Goal: Task Accomplishment & Management: Complete application form

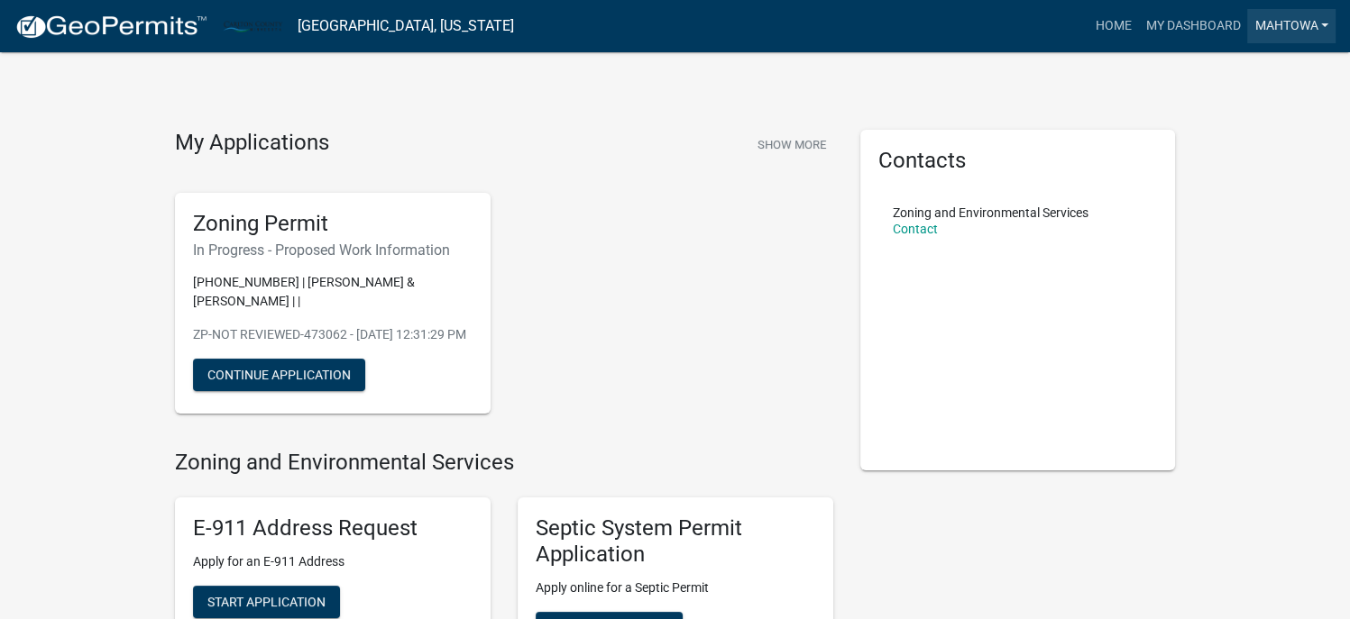
click at [1276, 27] on link "mahtowa" at bounding box center [1291, 26] width 88 height 34
click at [1246, 69] on link "Account" at bounding box center [1263, 73] width 144 height 43
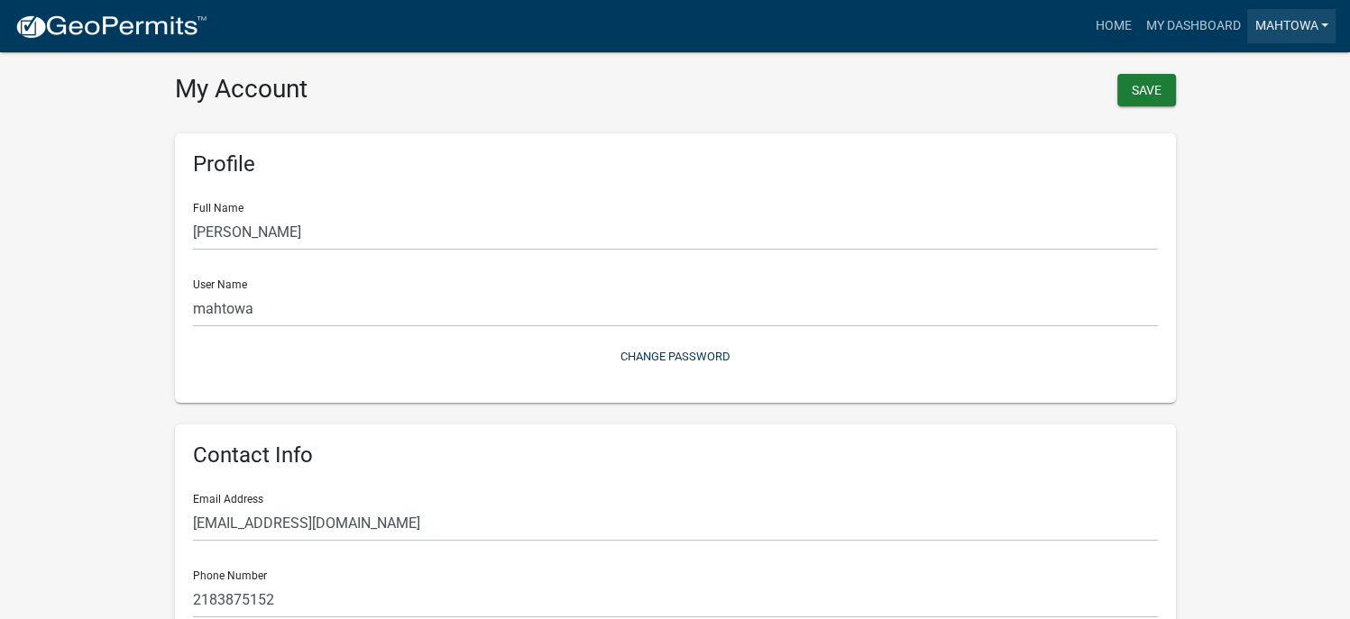
click at [1331, 21] on link "mahtowa" at bounding box center [1291, 26] width 88 height 34
click at [1266, 78] on link "Account" at bounding box center [1263, 73] width 144 height 43
click at [1158, 84] on button "Save" at bounding box center [1146, 90] width 59 height 32
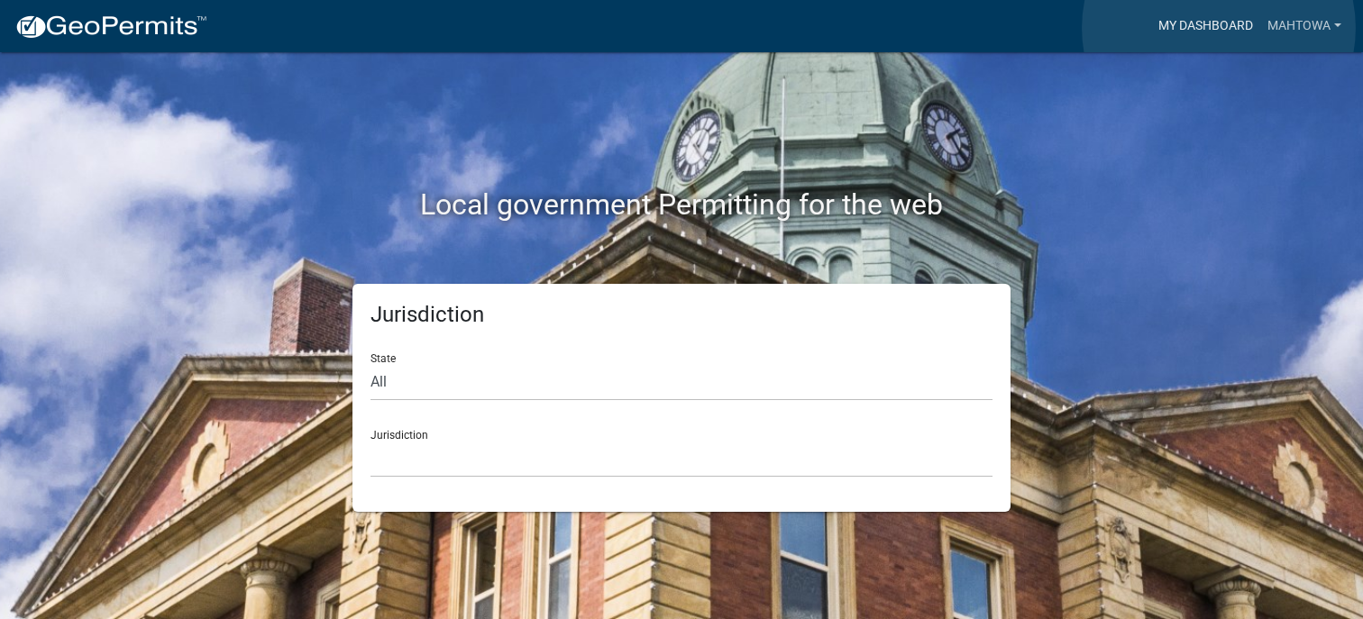
click at [1219, 28] on link "My Dashboard" at bounding box center [1205, 26] width 109 height 34
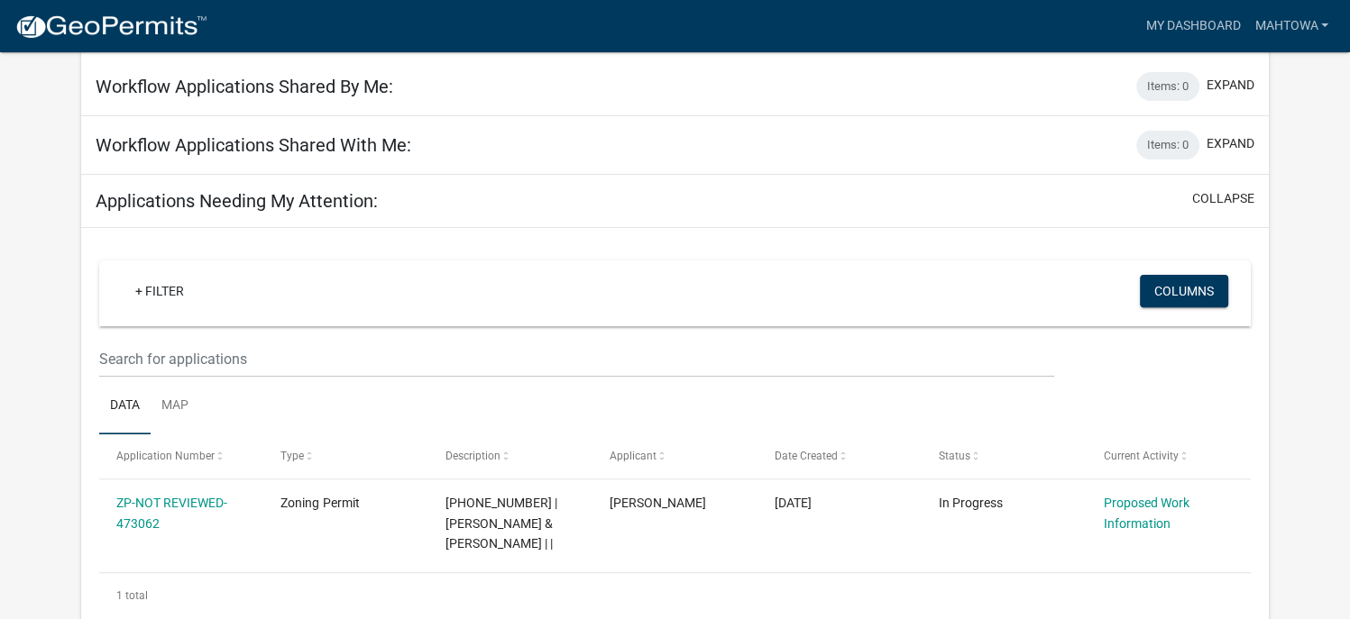
scroll to position [620, 0]
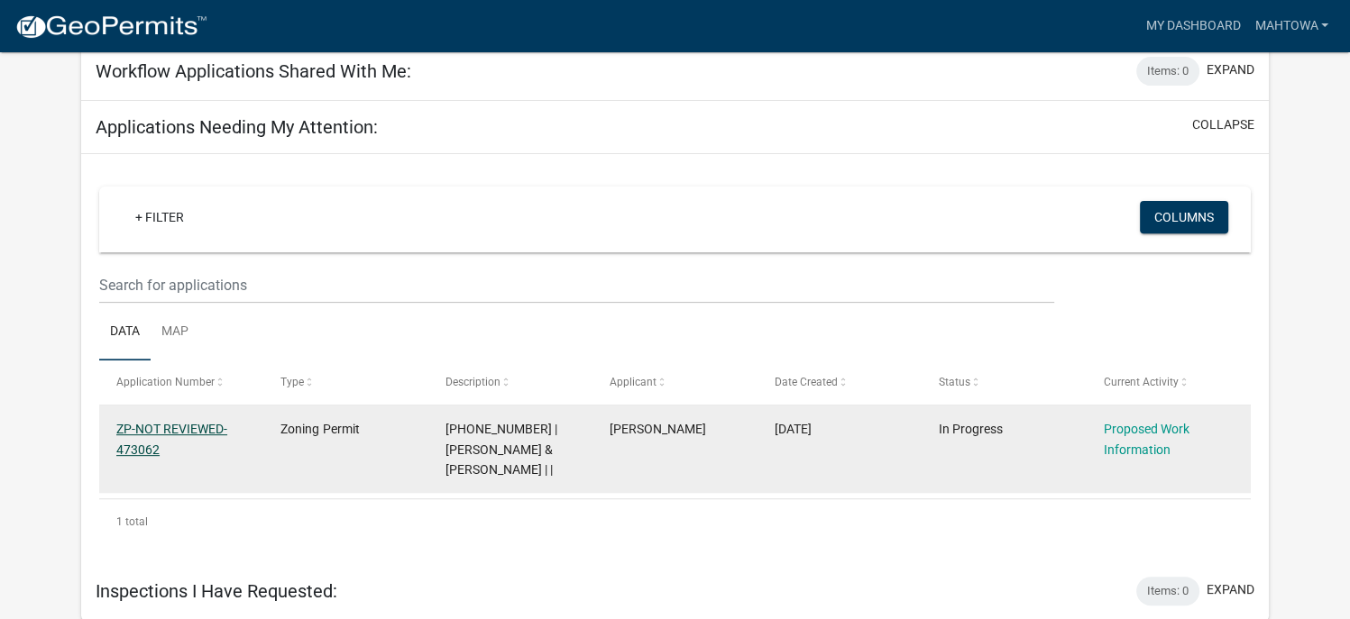
click at [179, 424] on link "ZP-NOT REVIEWED-473062" at bounding box center [171, 439] width 111 height 35
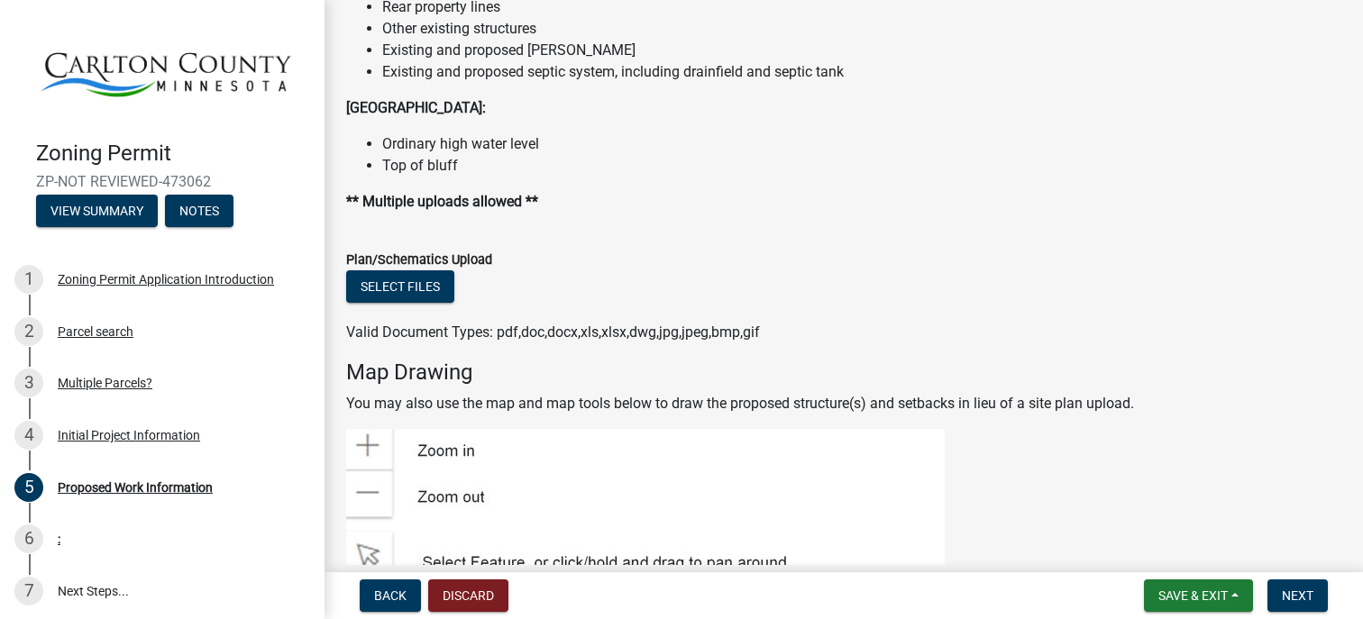
scroll to position [2308, 0]
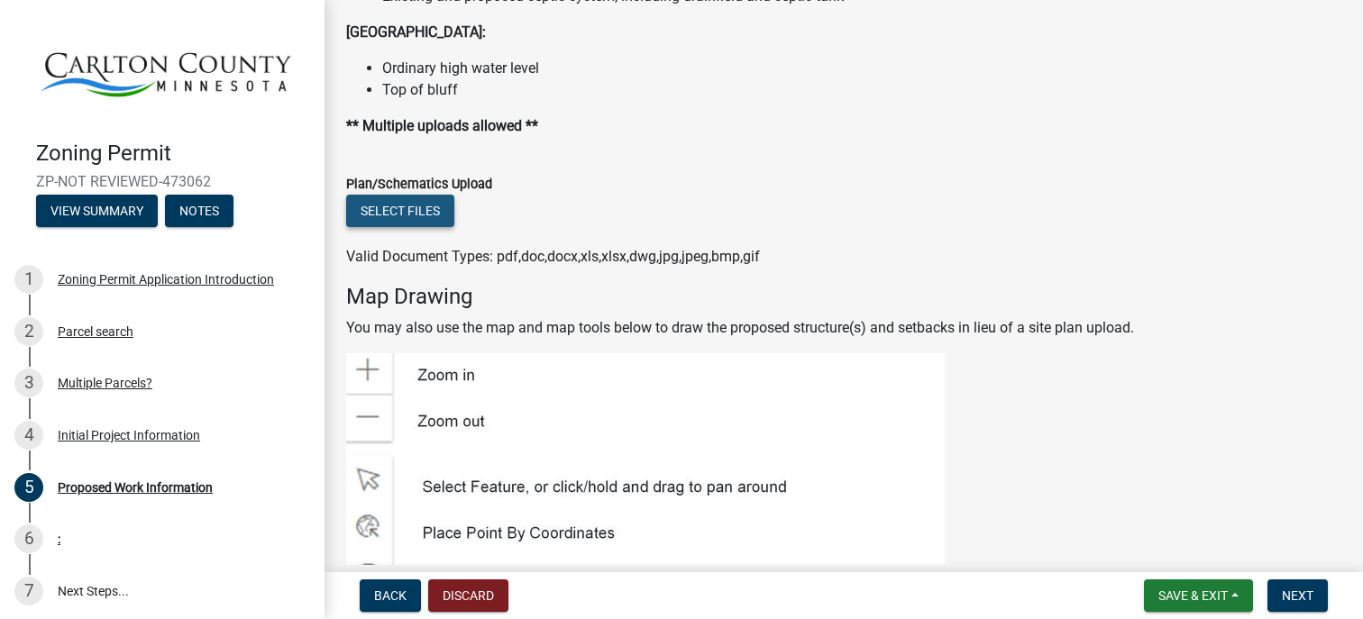
click at [399, 208] on button "Select files" at bounding box center [400, 211] width 108 height 32
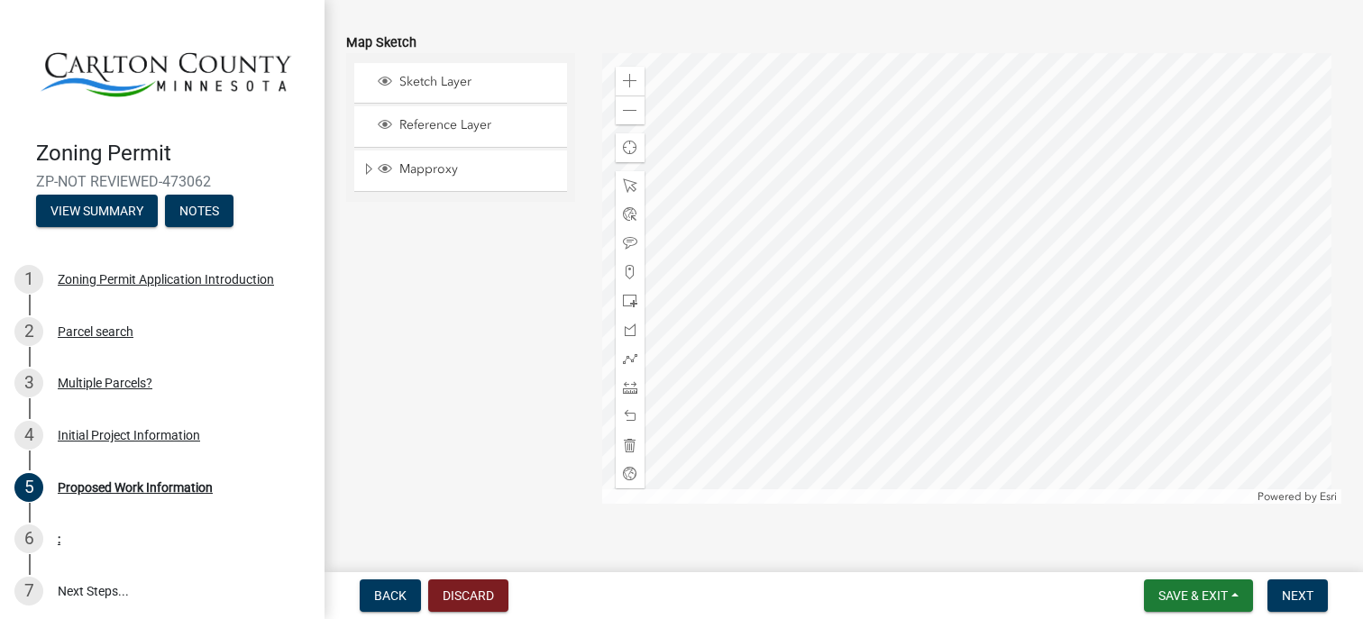
scroll to position [3804, 0]
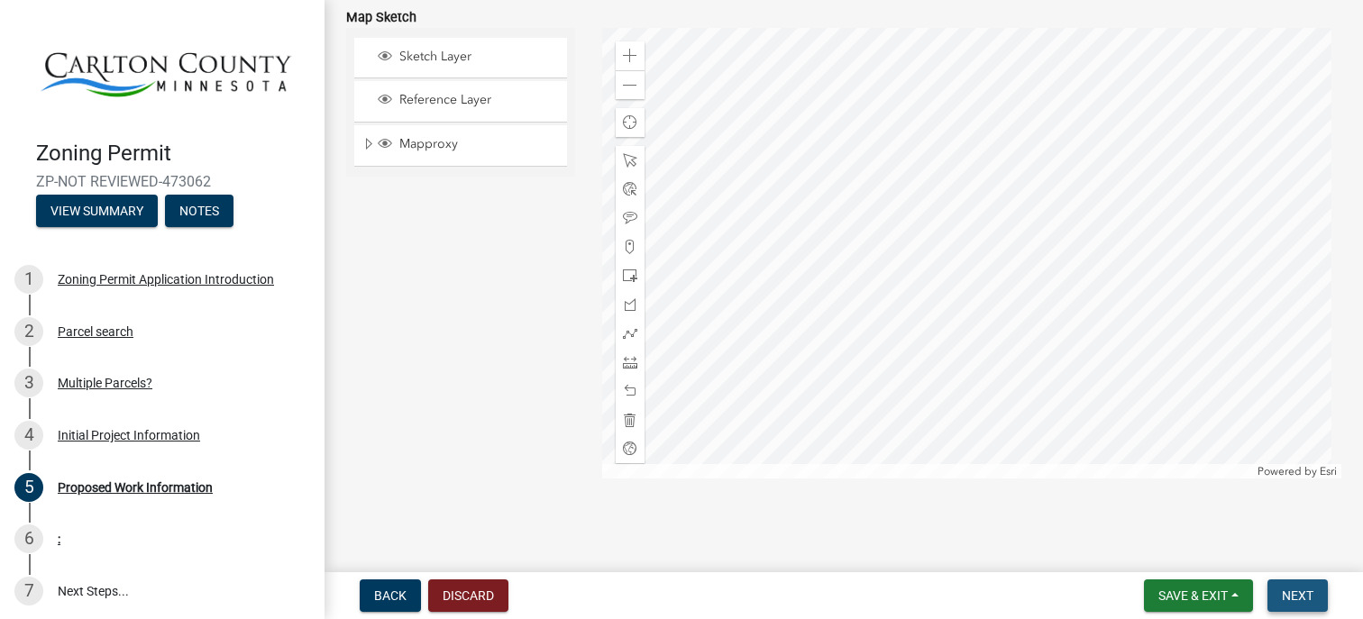
click at [1299, 599] on span "Next" at bounding box center [1298, 596] width 32 height 14
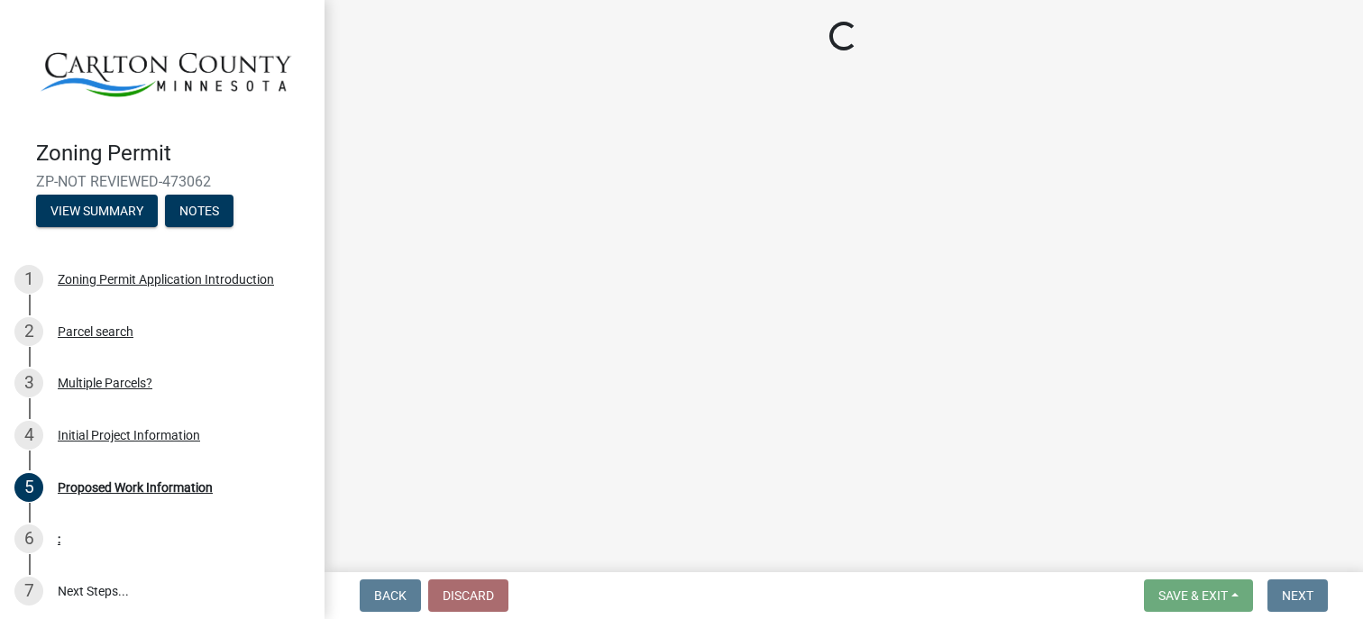
scroll to position [0, 0]
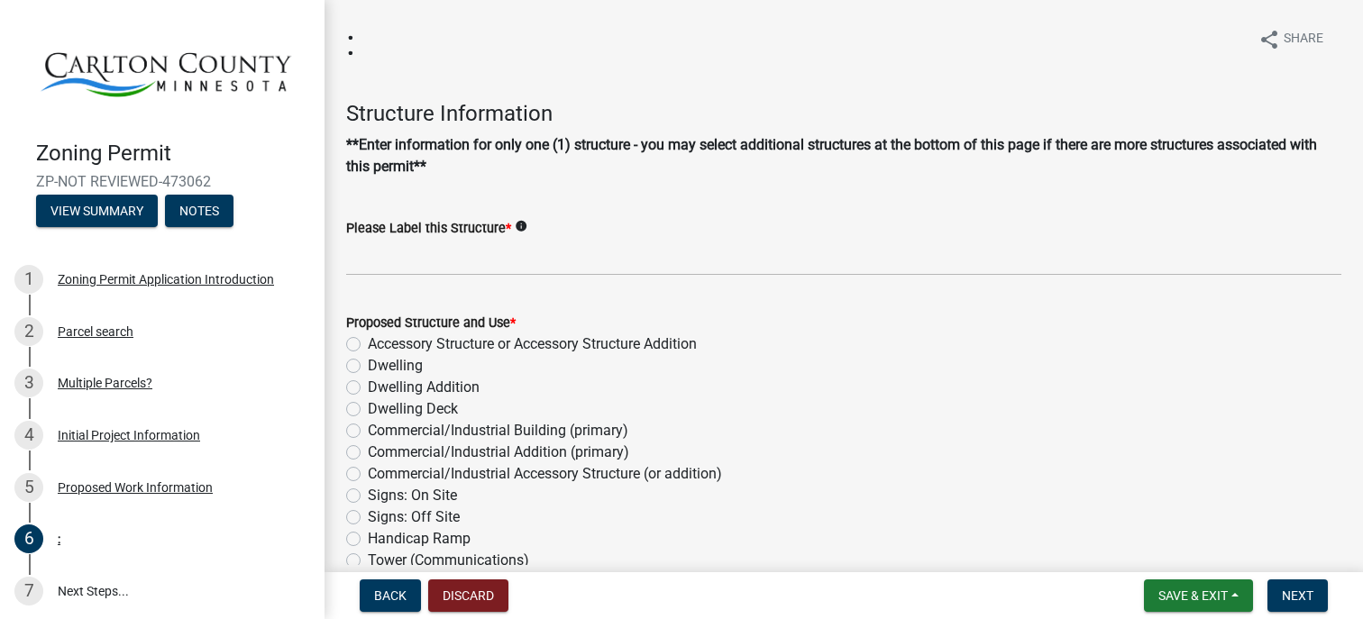
click at [368, 363] on label "Dwelling" at bounding box center [395, 366] width 55 height 22
click at [368, 363] on input "Dwelling" at bounding box center [374, 361] width 12 height 12
radio input "true"
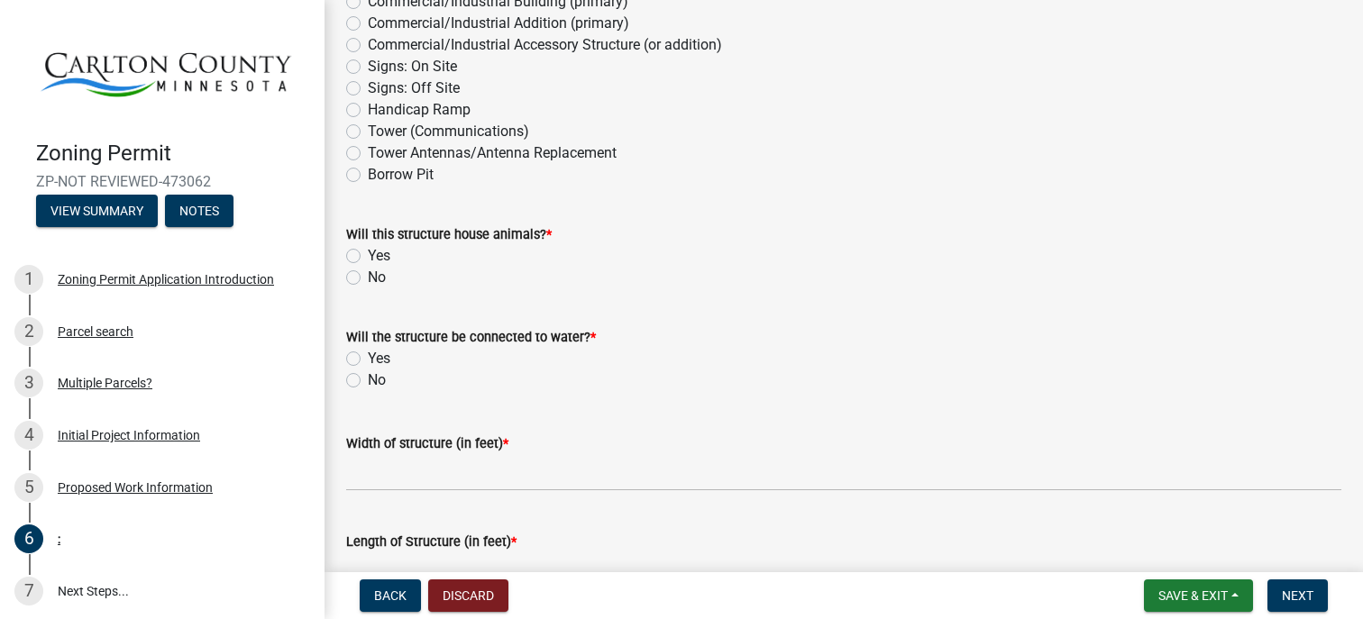
scroll to position [505, 0]
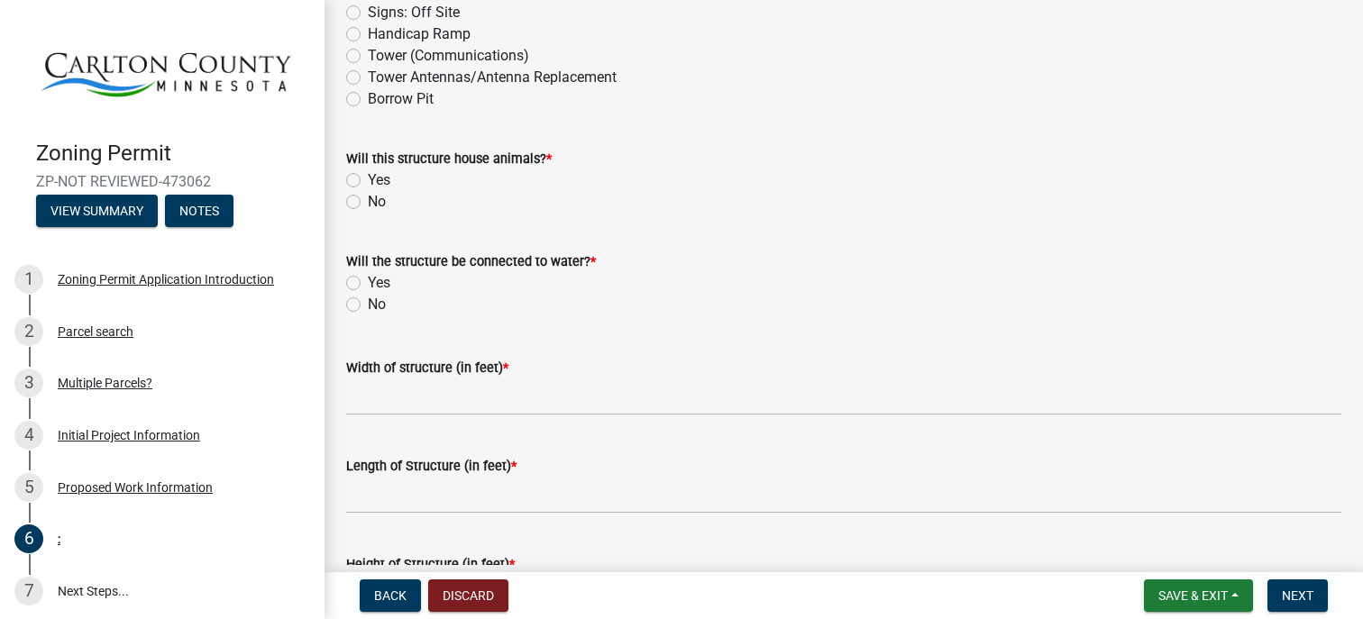
click at [368, 198] on label "No" at bounding box center [377, 202] width 18 height 22
click at [368, 198] on input "No" at bounding box center [374, 197] width 12 height 12
radio input "true"
click at [368, 279] on label "Yes" at bounding box center [379, 283] width 23 height 22
click at [368, 279] on input "Yes" at bounding box center [374, 278] width 12 height 12
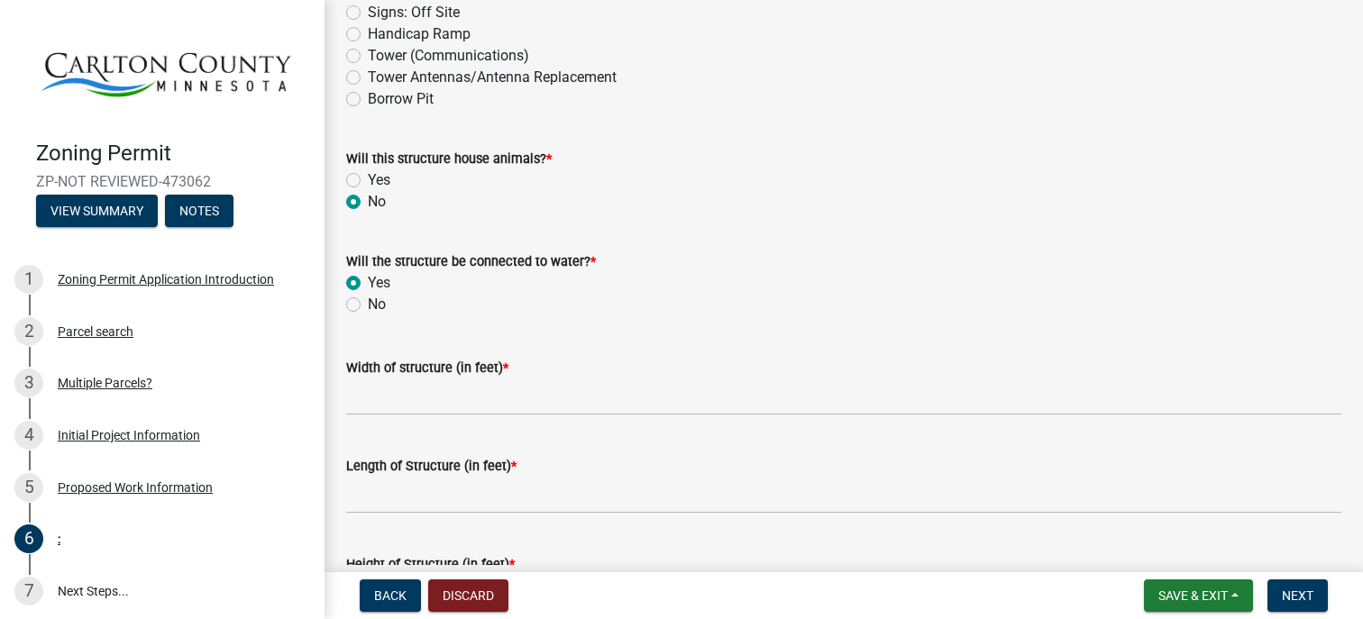
radio input "true"
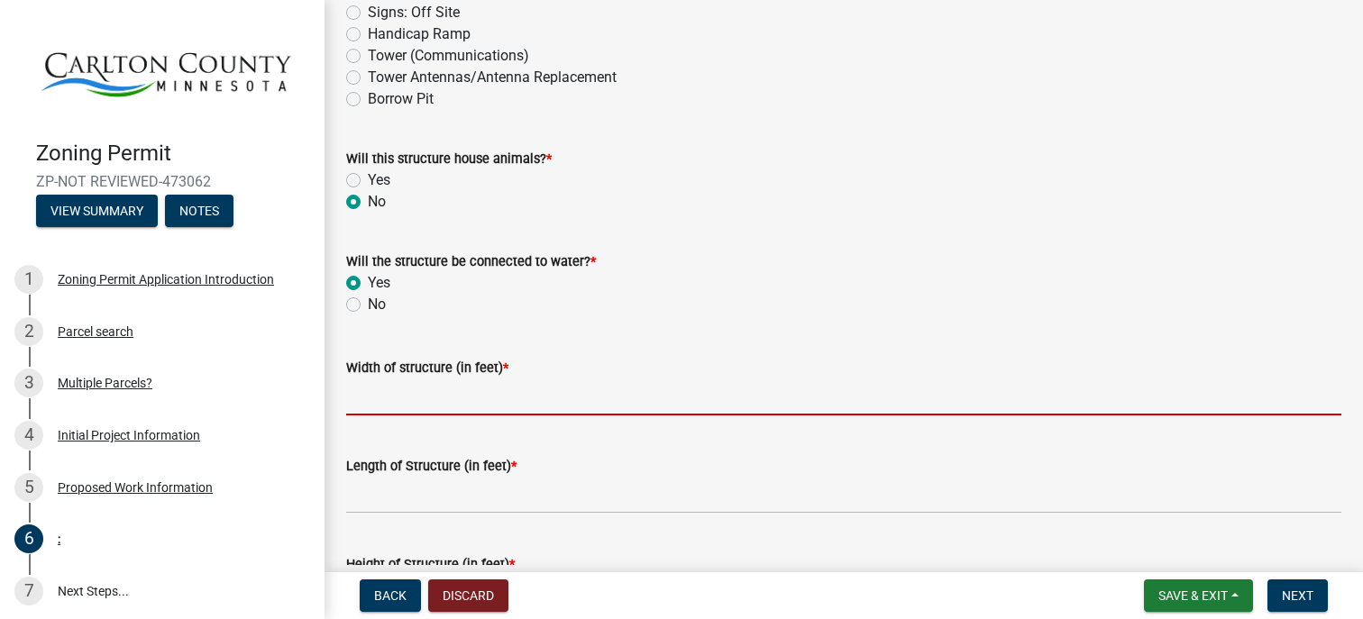
click at [418, 396] on input "Width of structure (in feet) *" at bounding box center [843, 397] width 995 height 37
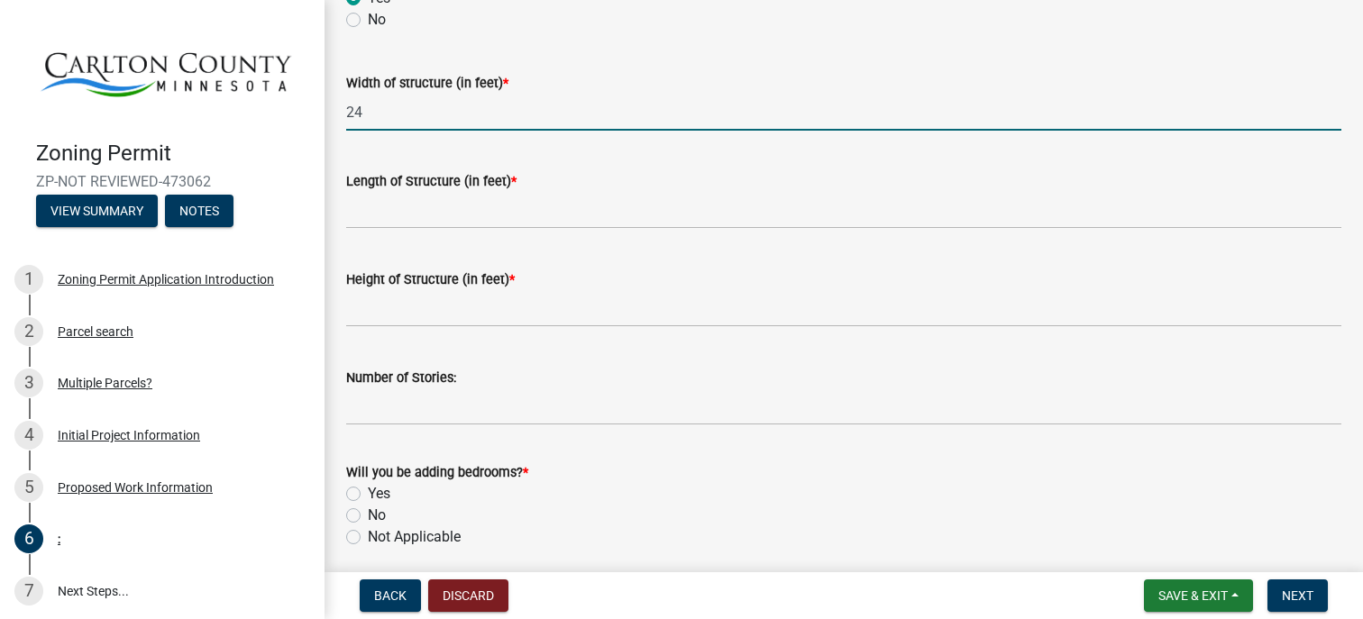
scroll to position [829, 0]
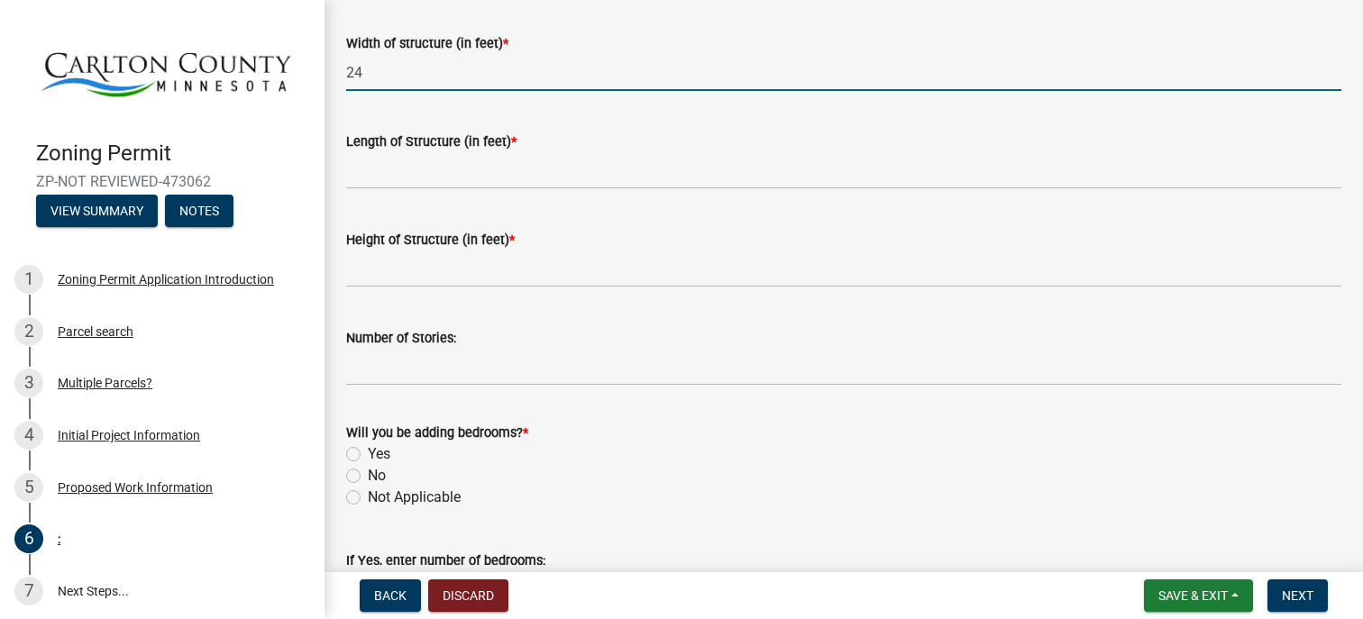
type input "24"
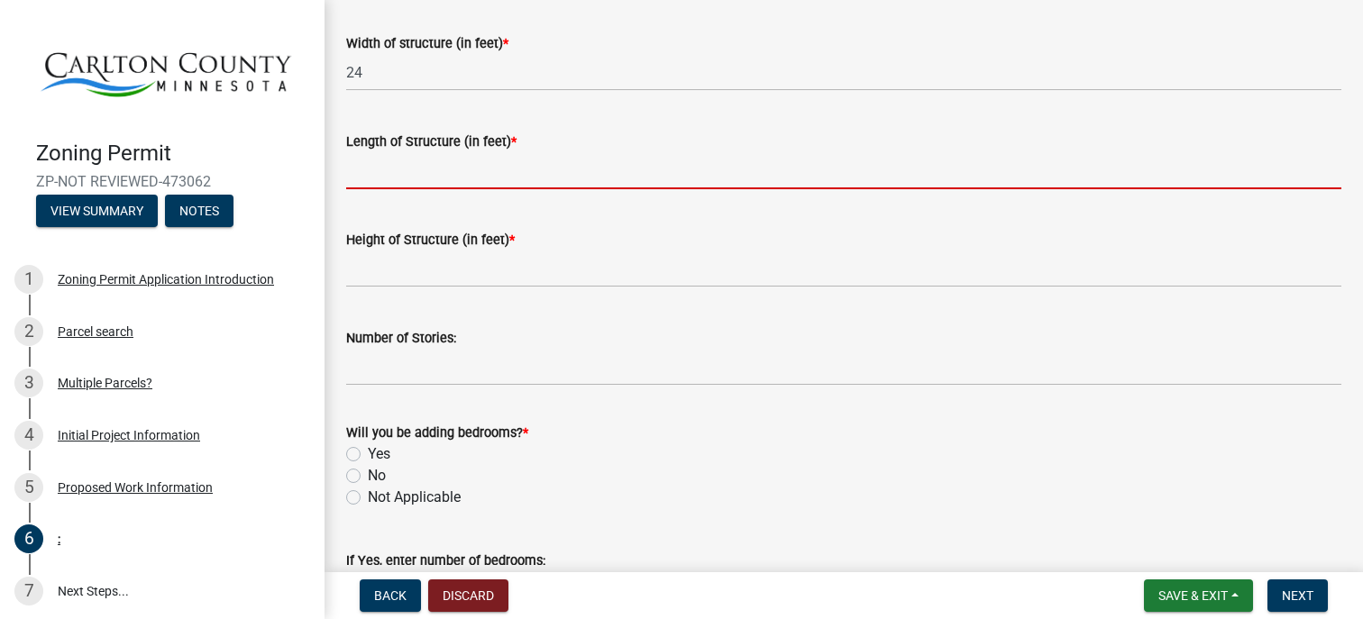
click at [415, 166] on input "Length of Structure (in feet) *" at bounding box center [843, 170] width 995 height 37
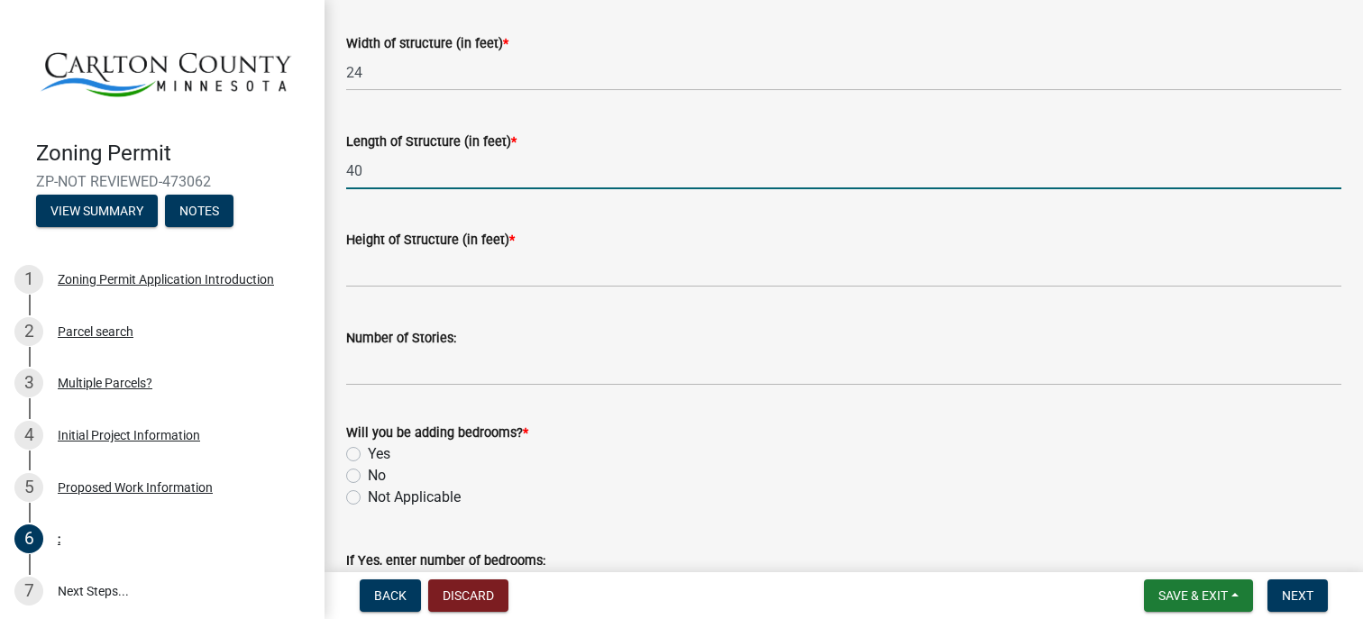
type input "40"
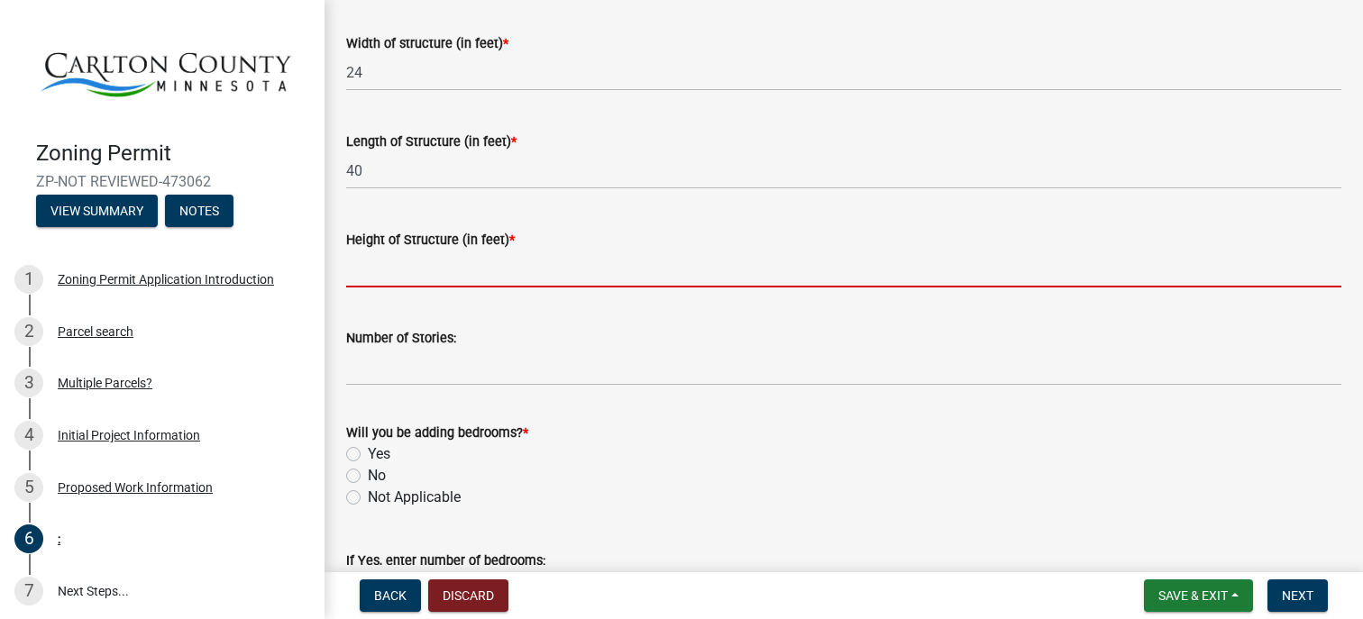
click at [377, 262] on input "Height of Structure (in feet) *" at bounding box center [843, 269] width 995 height 37
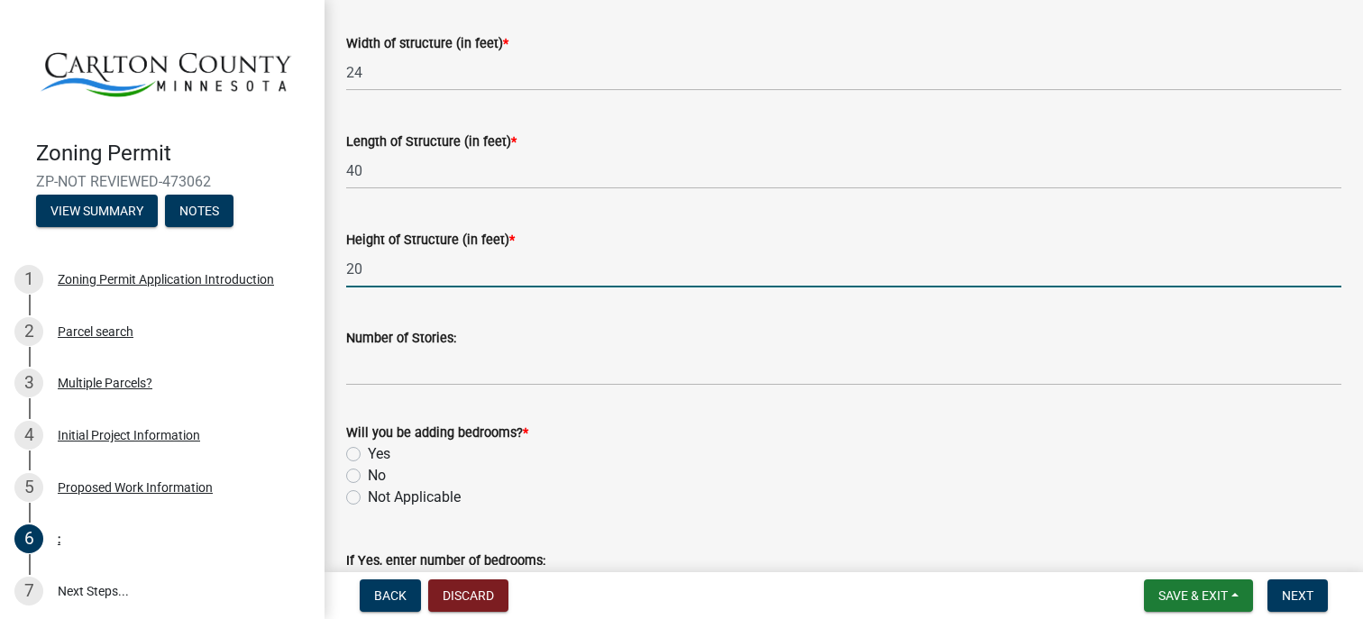
type input "20"
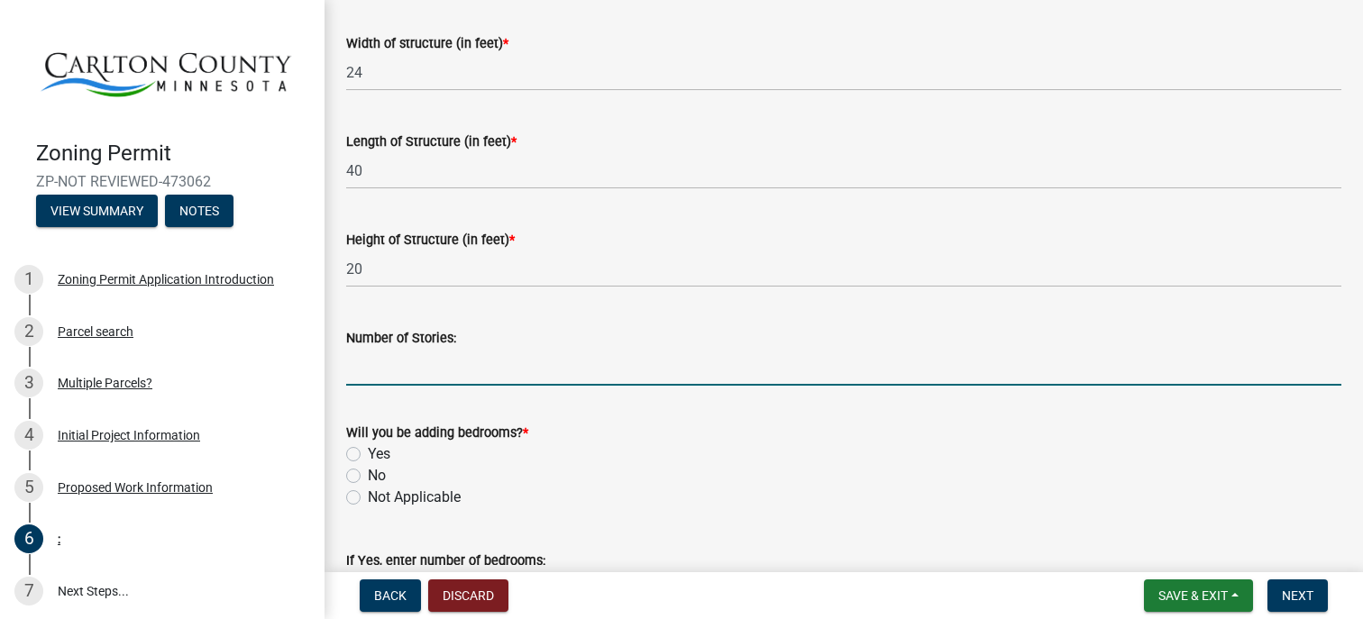
click at [365, 364] on input "Number of Stories:" at bounding box center [843, 367] width 995 height 37
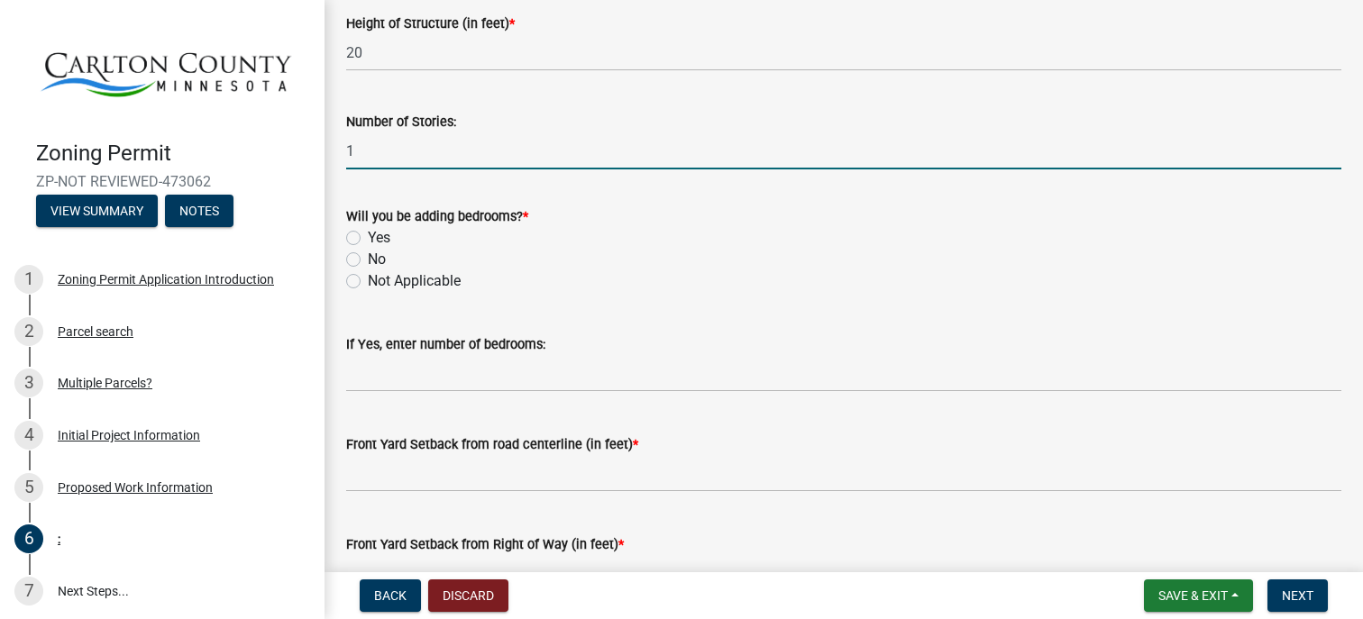
scroll to position [1082, 0]
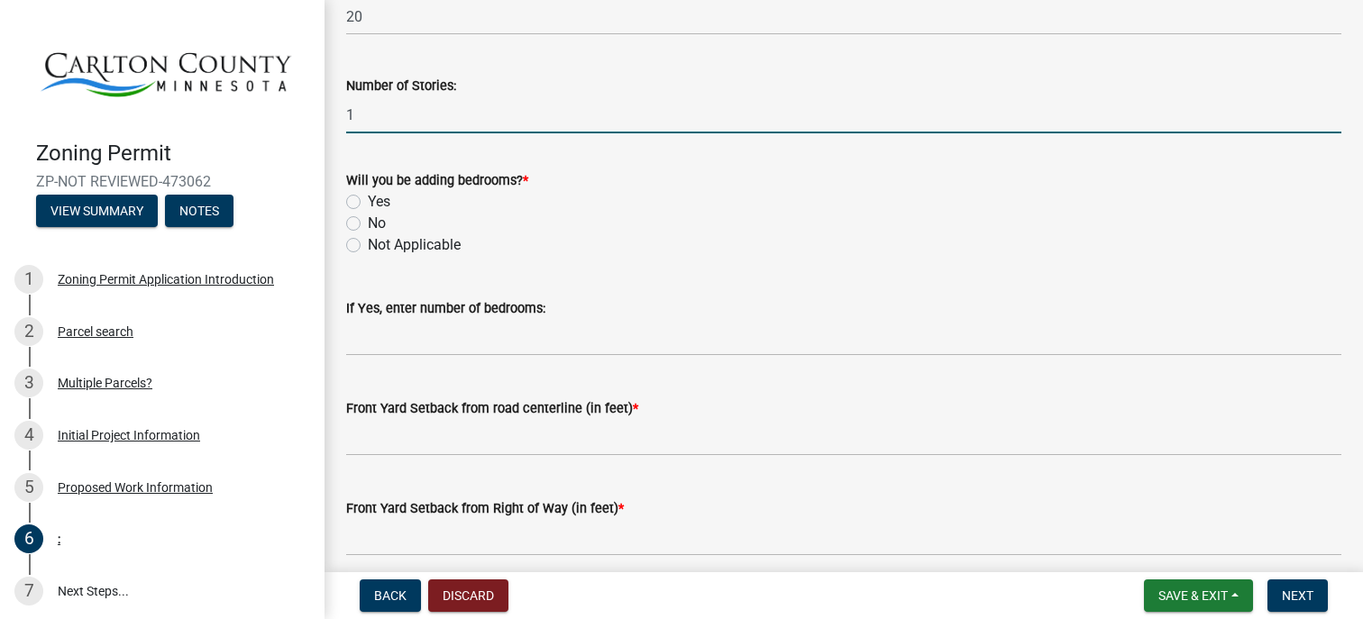
type input "1"
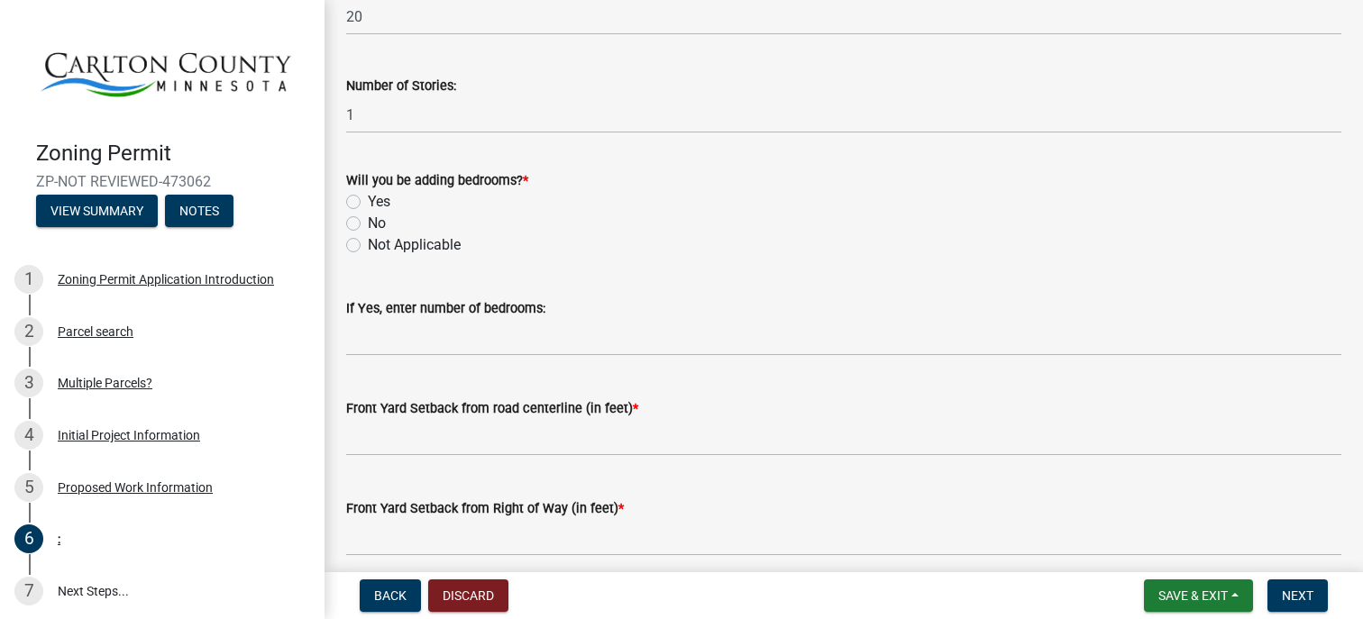
click at [368, 197] on label "Yes" at bounding box center [379, 202] width 23 height 22
click at [368, 197] on input "Yes" at bounding box center [374, 197] width 12 height 12
radio input "true"
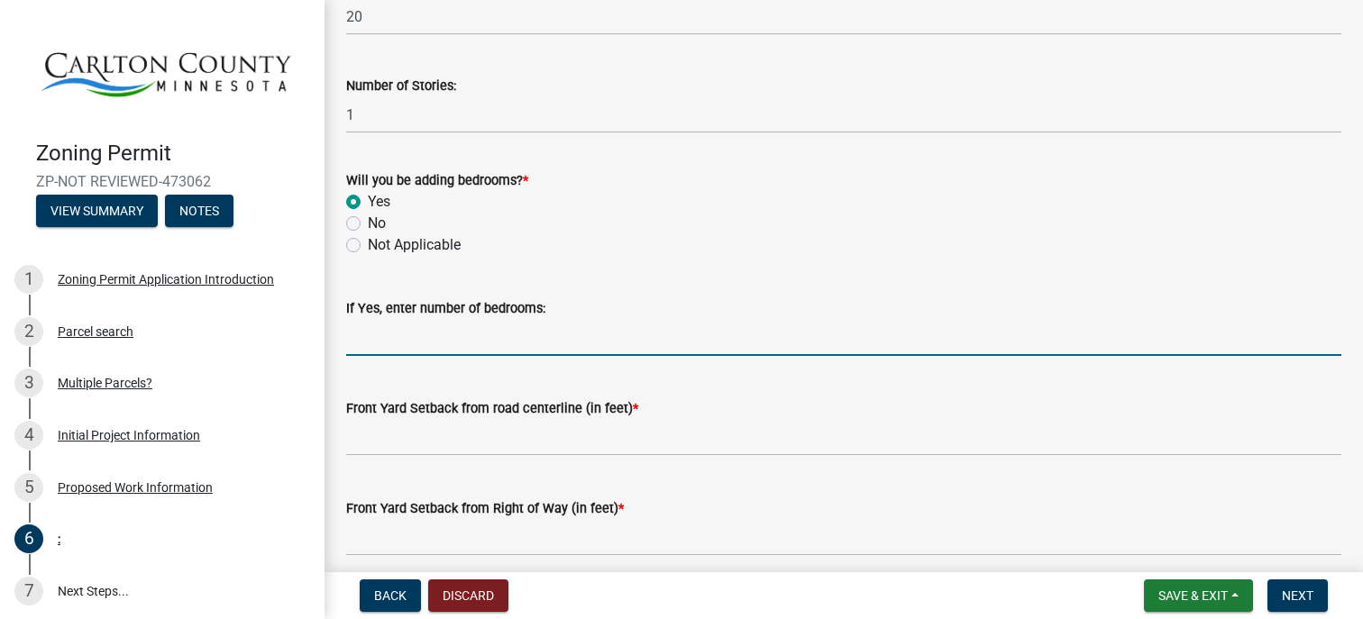
click at [386, 335] on input "text" at bounding box center [843, 337] width 995 height 37
type input "2"
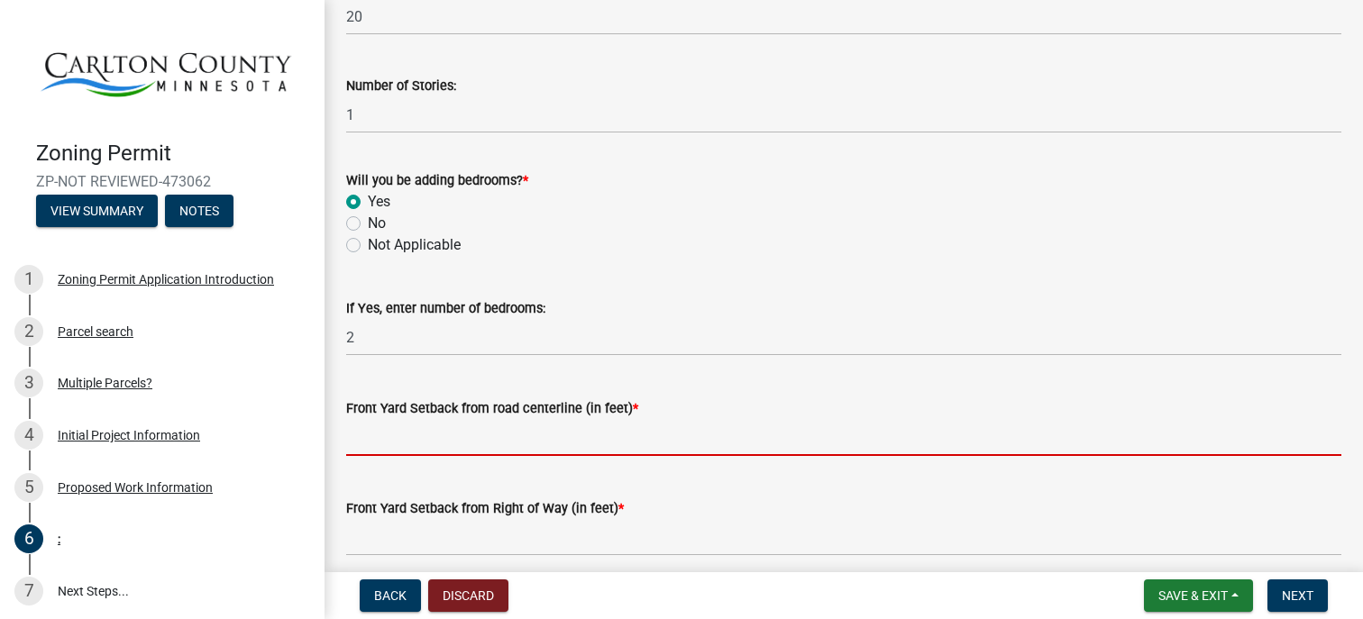
click at [380, 440] on input "text" at bounding box center [843, 437] width 995 height 37
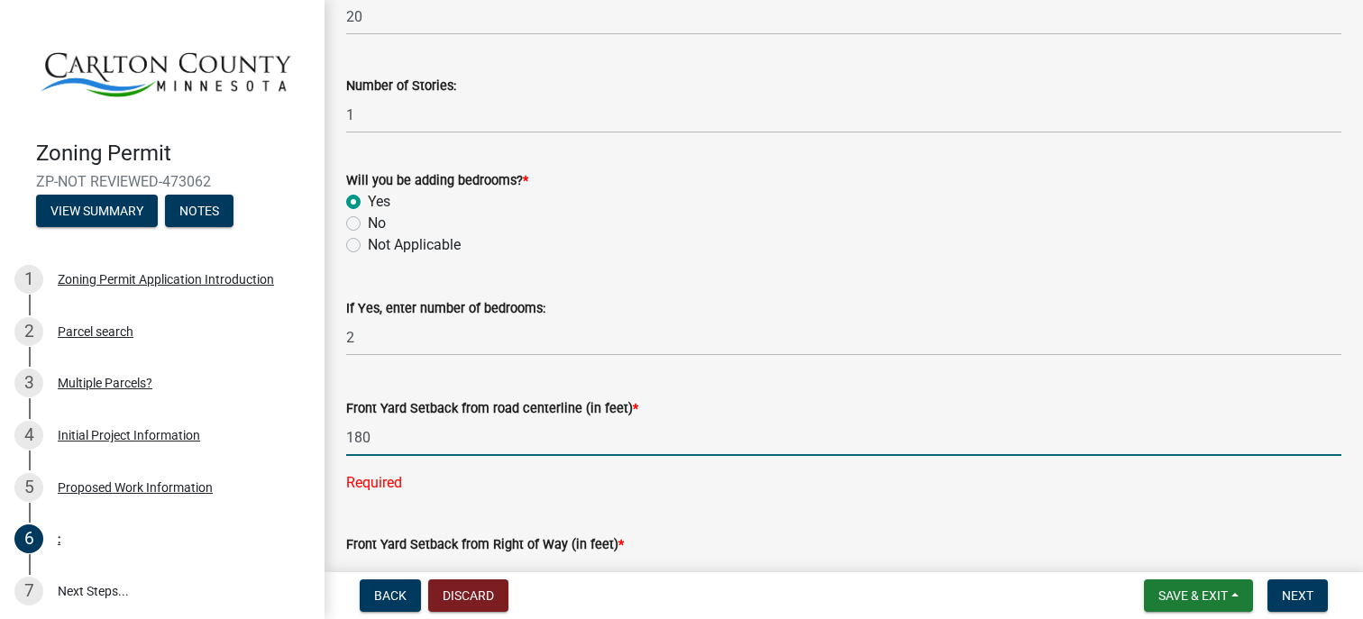
type input "180"
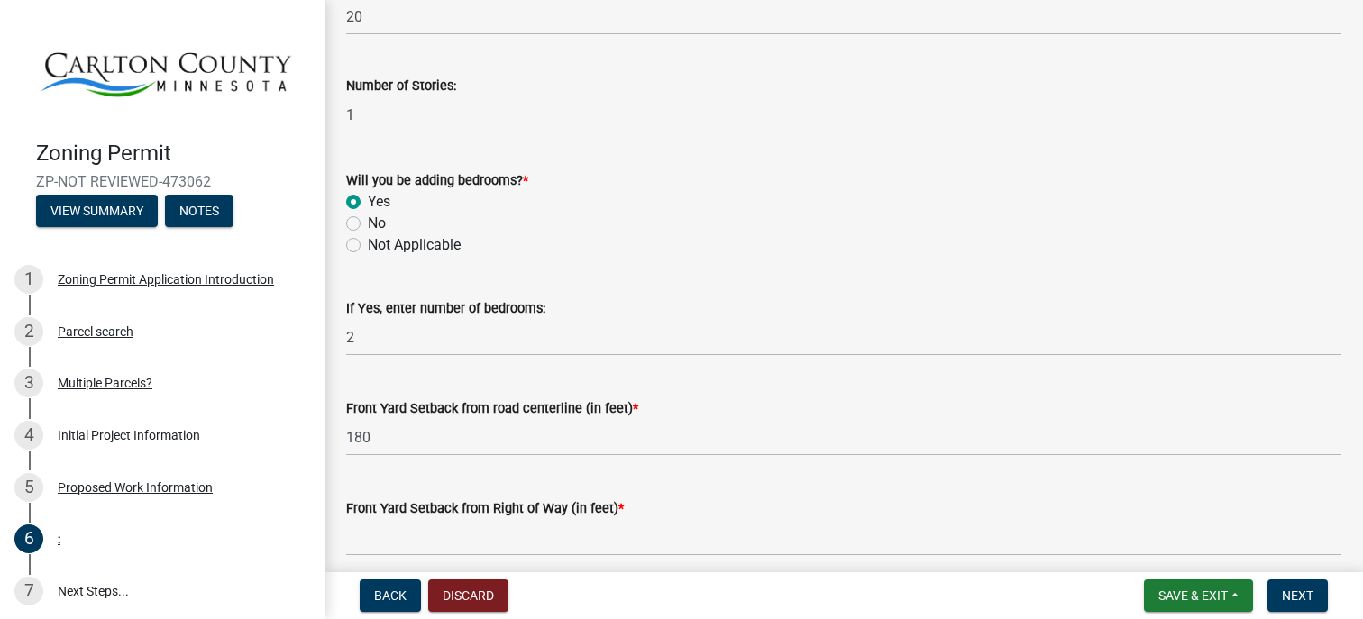
click at [1349, 596] on nav "Back Discard Save & Exit Save Save & Exit Next" at bounding box center [844, 595] width 1039 height 47
click at [1349, 598] on nav "Back Discard Save & Exit Save Save & Exit Next" at bounding box center [844, 595] width 1039 height 47
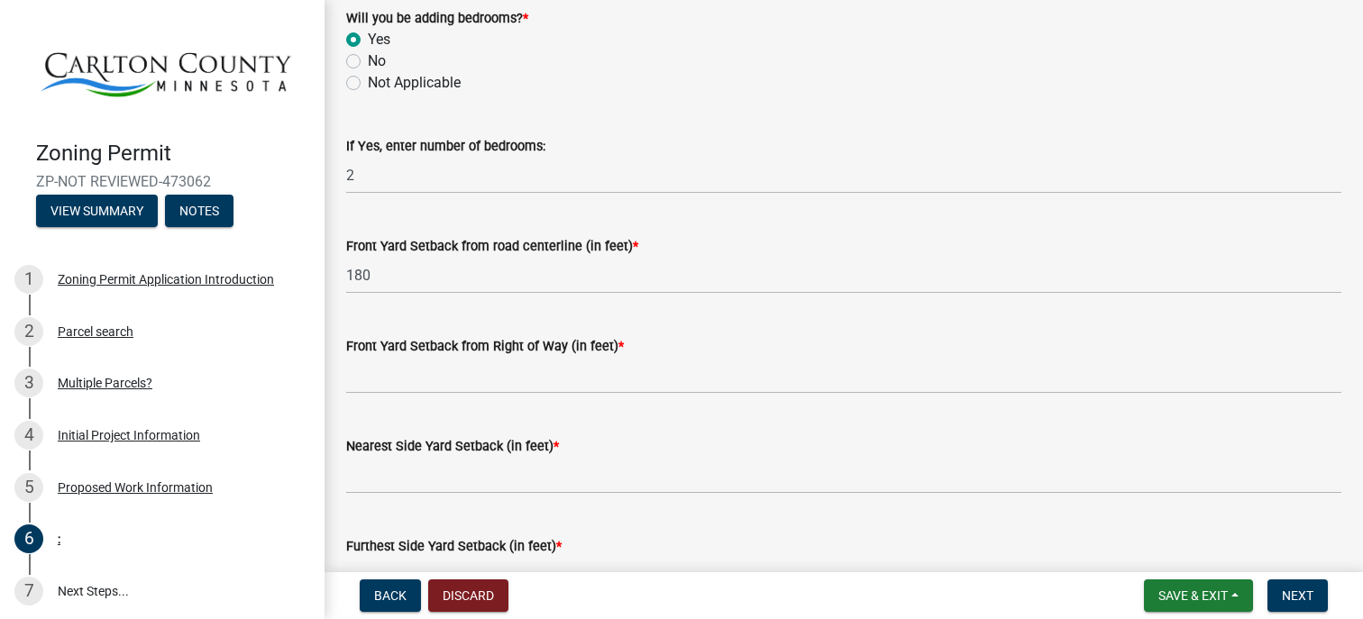
scroll to position [1262, 0]
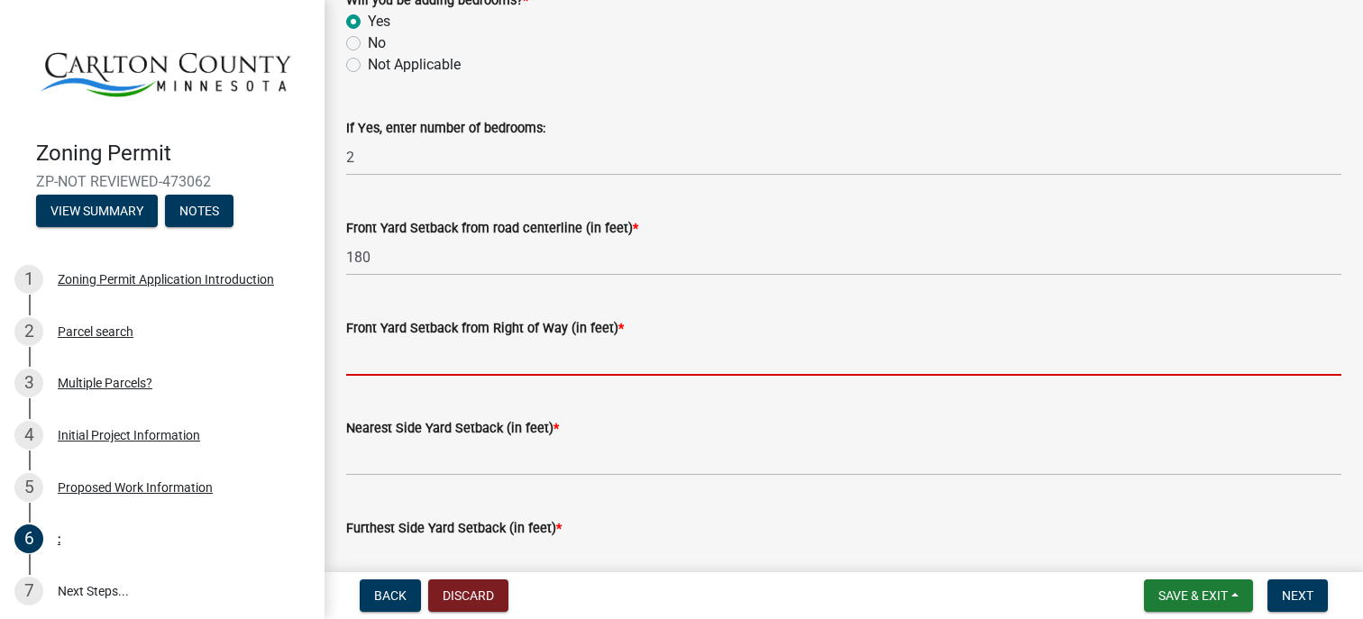
click at [356, 353] on input "text" at bounding box center [843, 357] width 995 height 37
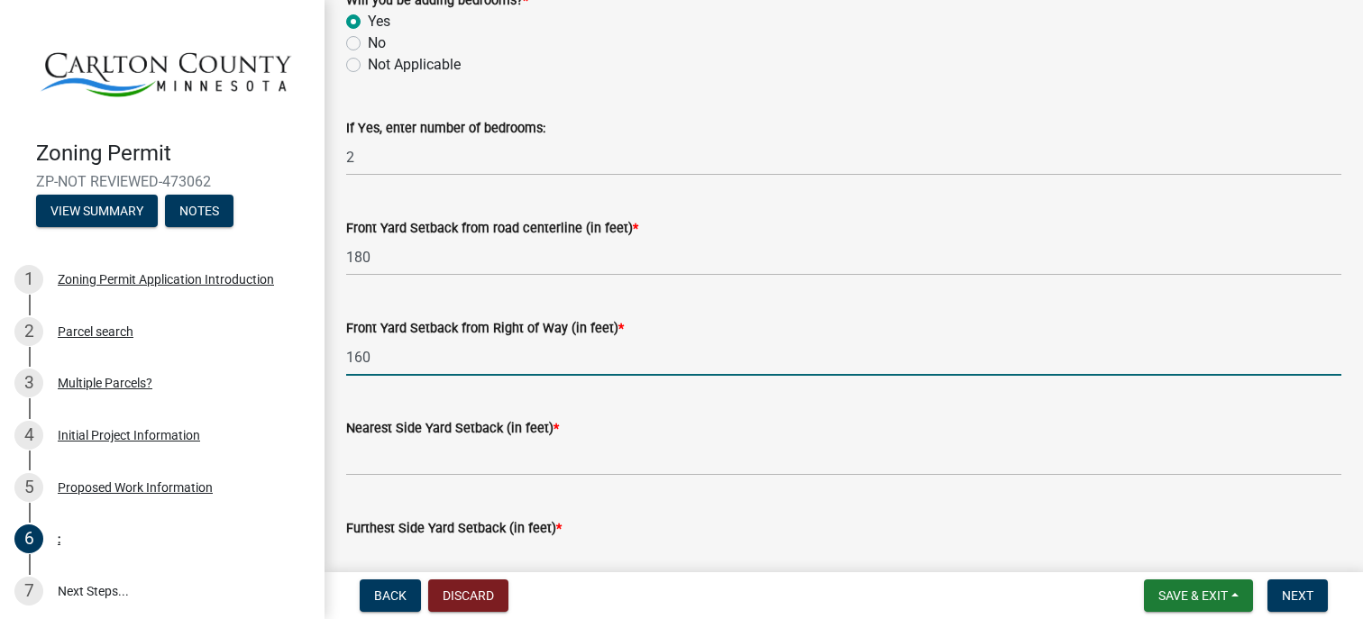
type input "160"
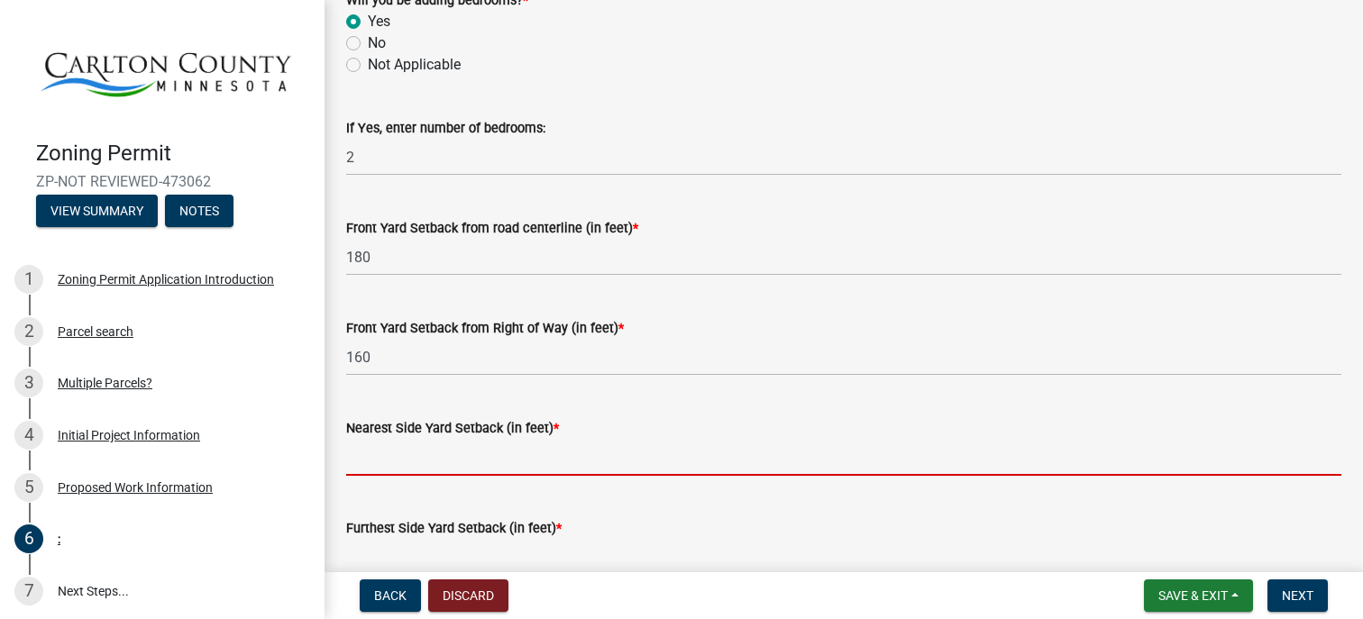
click at [374, 455] on input "text" at bounding box center [843, 457] width 995 height 37
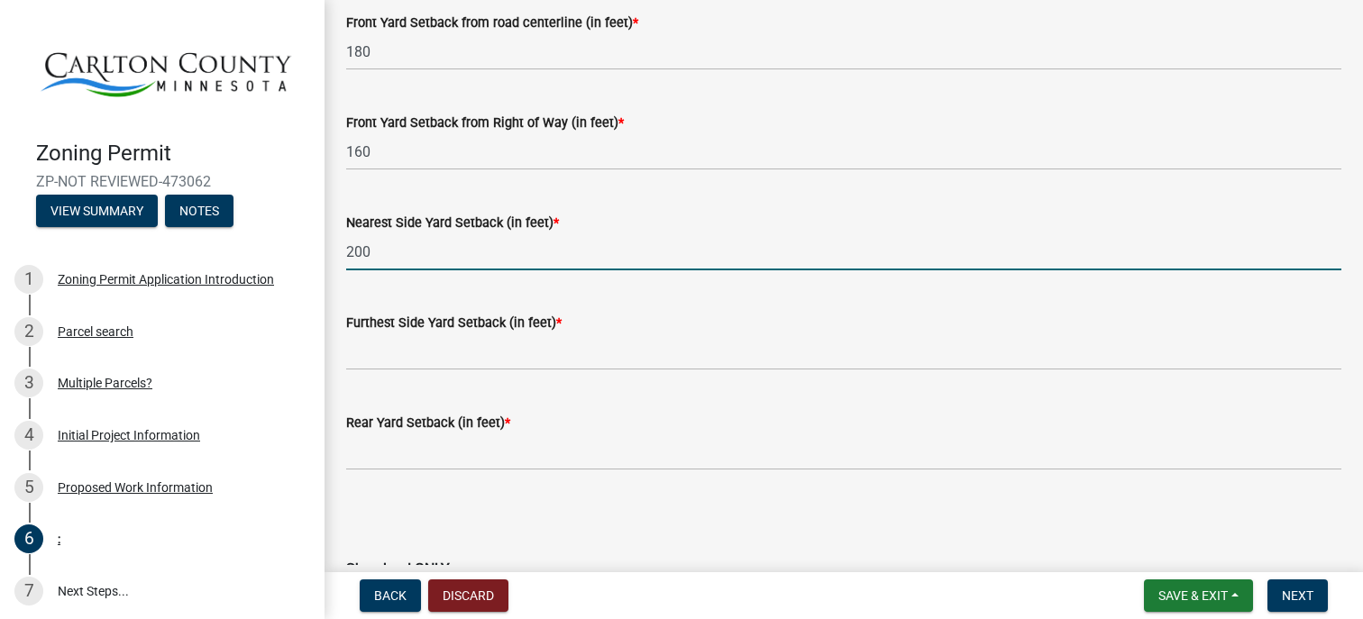
scroll to position [1479, 0]
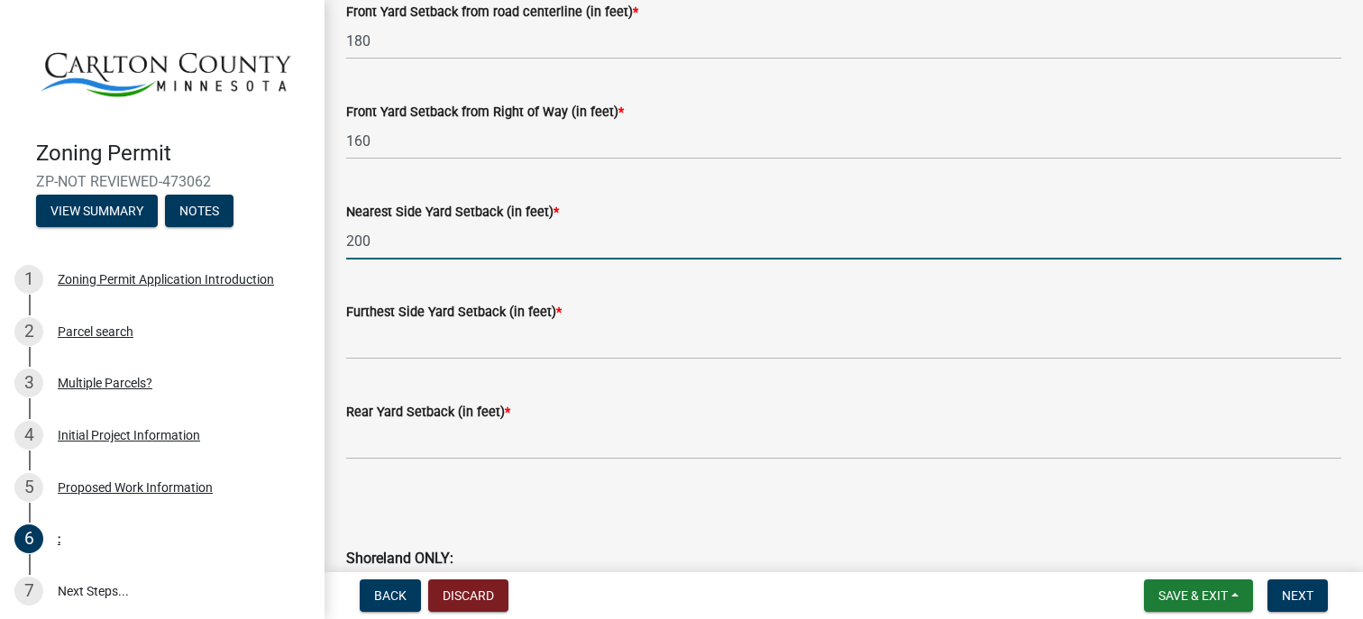
type input "200"
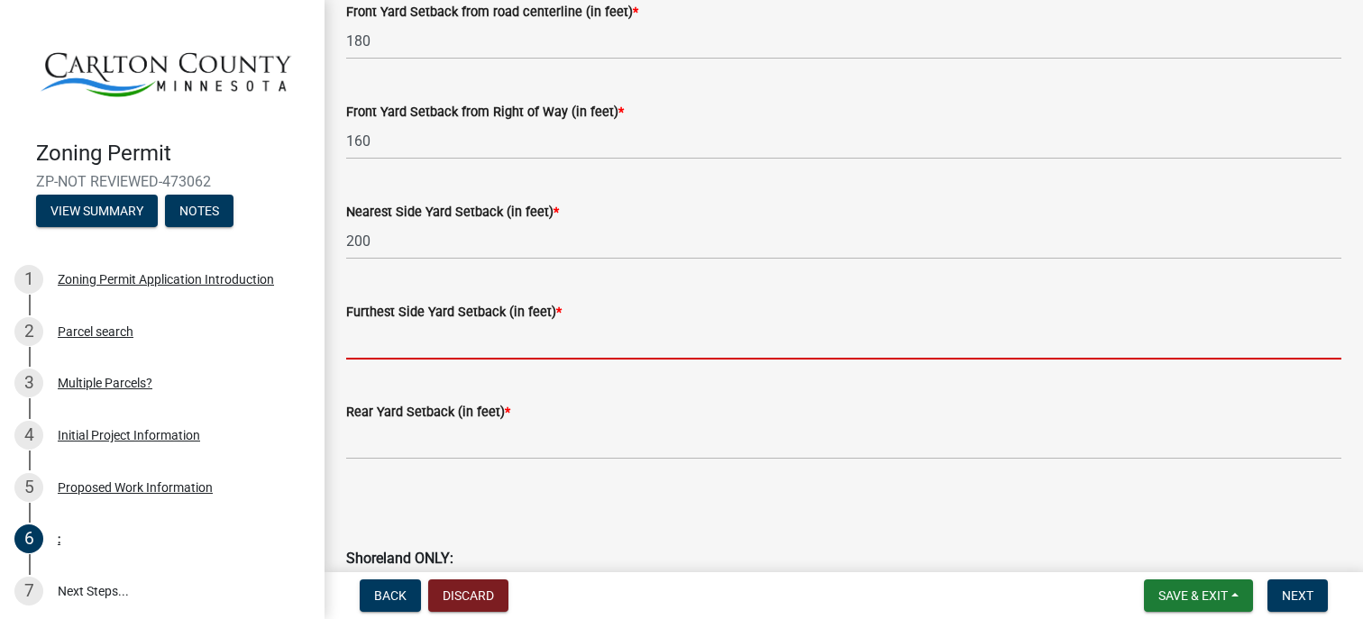
click at [357, 343] on input "text" at bounding box center [843, 341] width 995 height 37
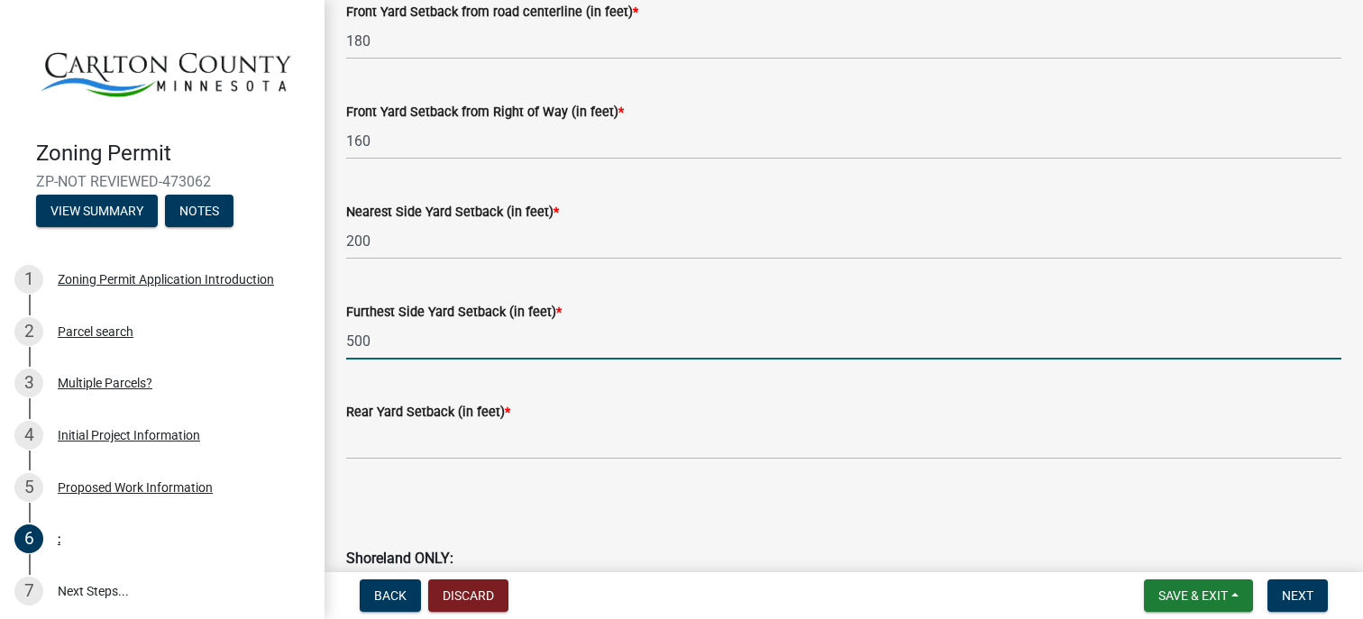
type input "500"
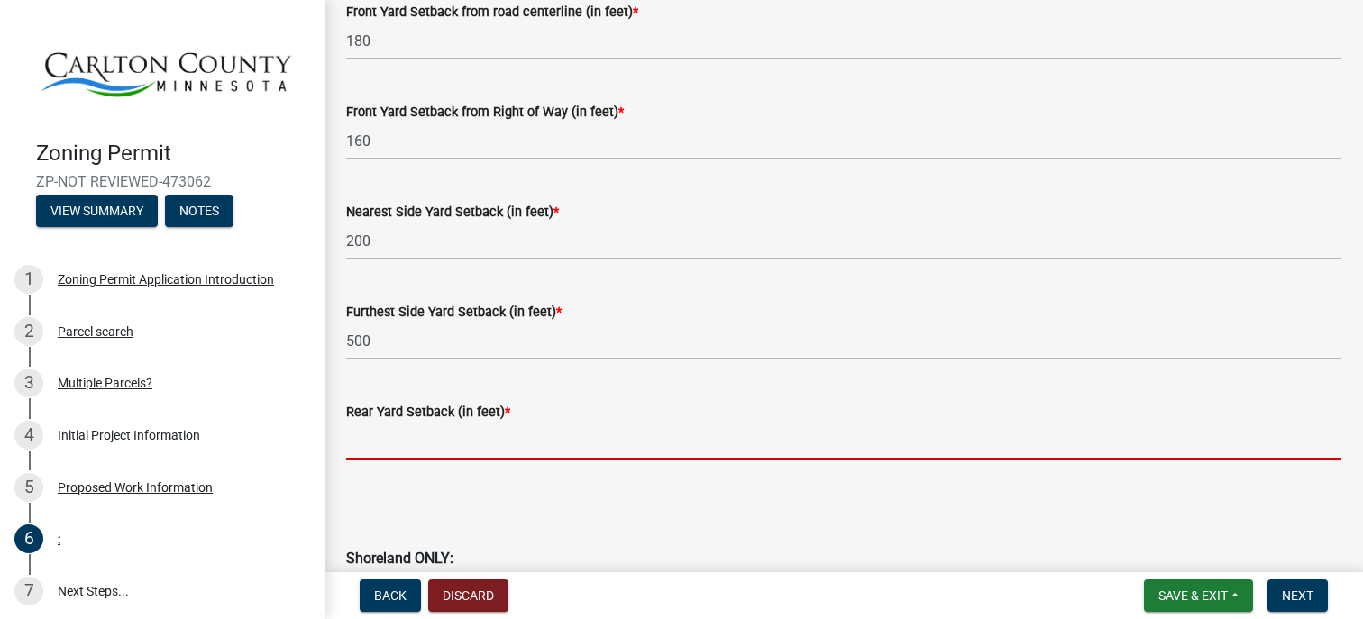
click at [362, 436] on input "text" at bounding box center [843, 441] width 995 height 37
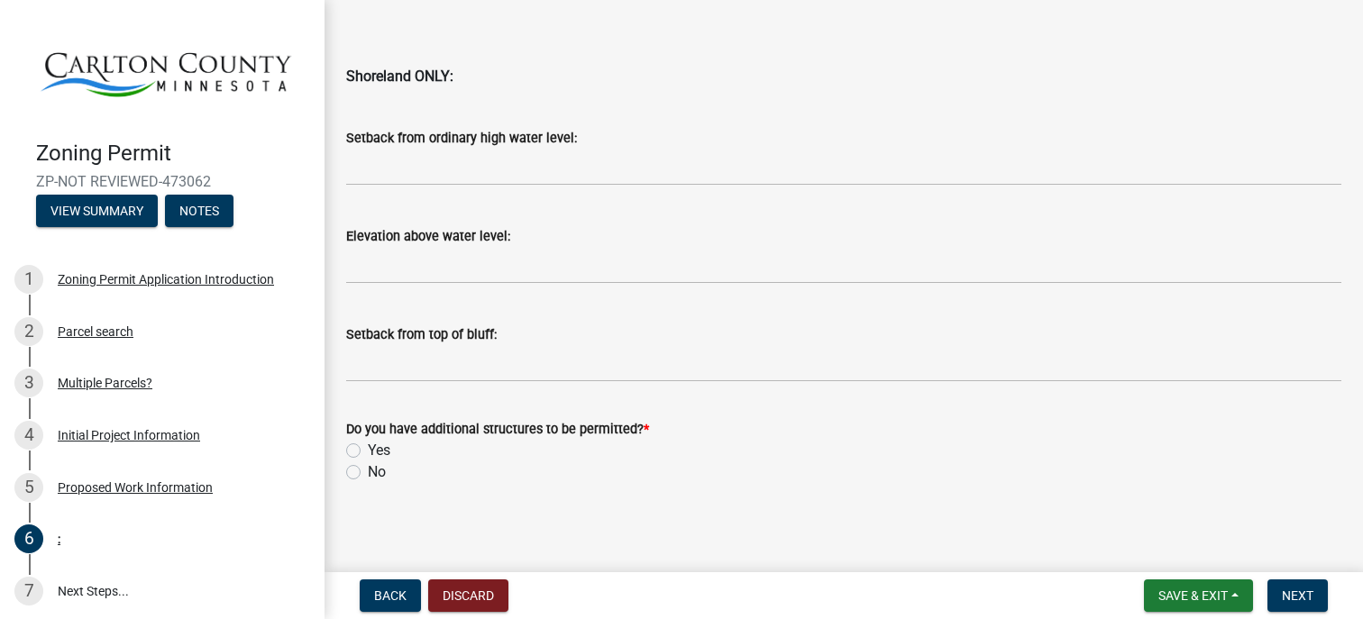
scroll to position [1965, 0]
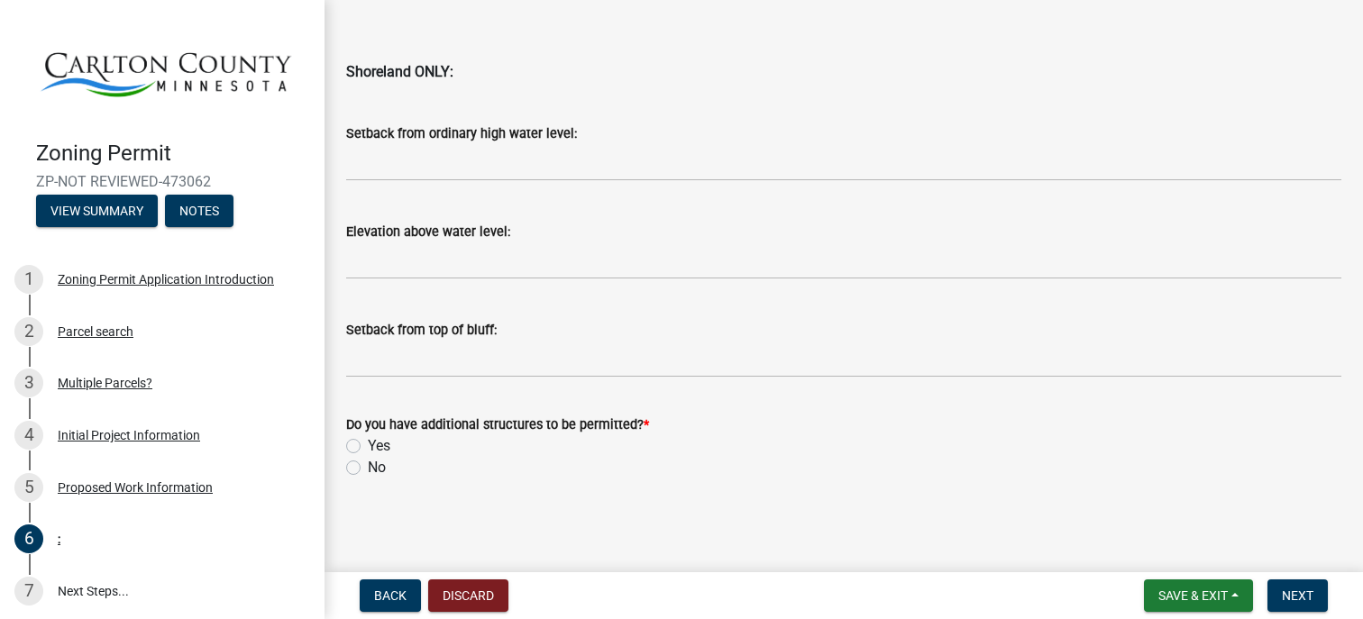
type input "120"
click at [368, 466] on label "No" at bounding box center [377, 468] width 18 height 22
click at [368, 466] on input "No" at bounding box center [374, 463] width 12 height 12
radio input "true"
click at [1296, 594] on span "Next" at bounding box center [1298, 596] width 32 height 14
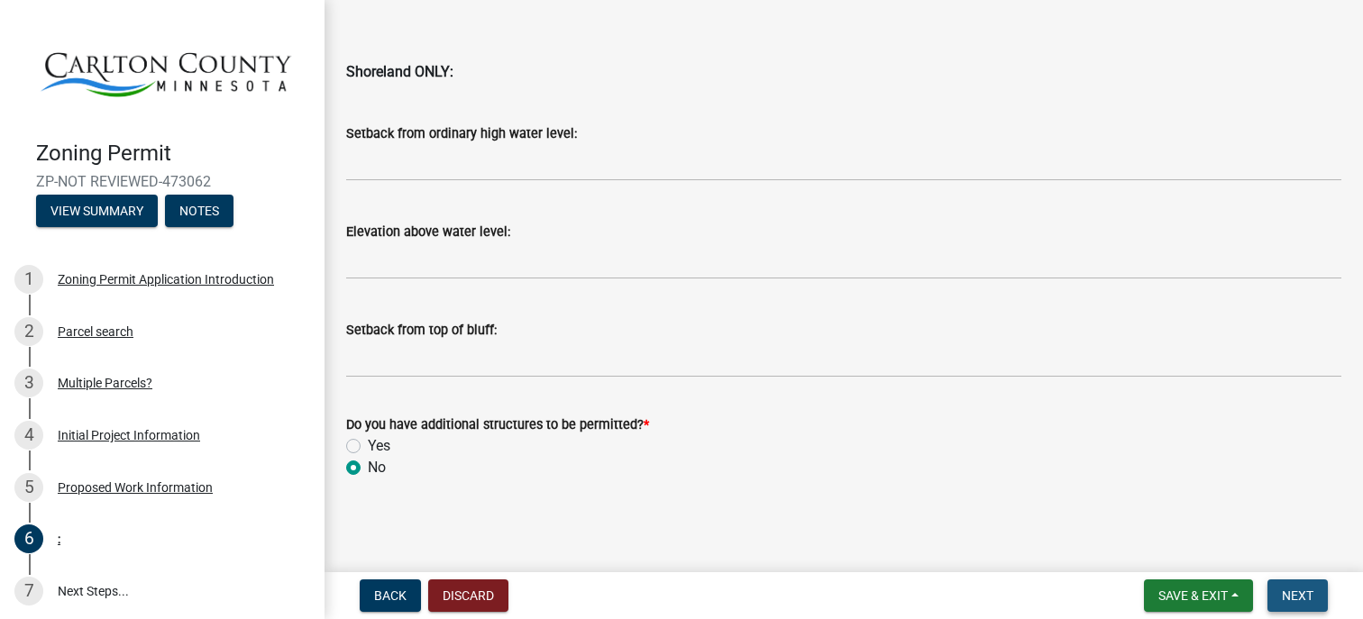
scroll to position [1987, 0]
click at [1296, 594] on span "Next" at bounding box center [1298, 596] width 32 height 14
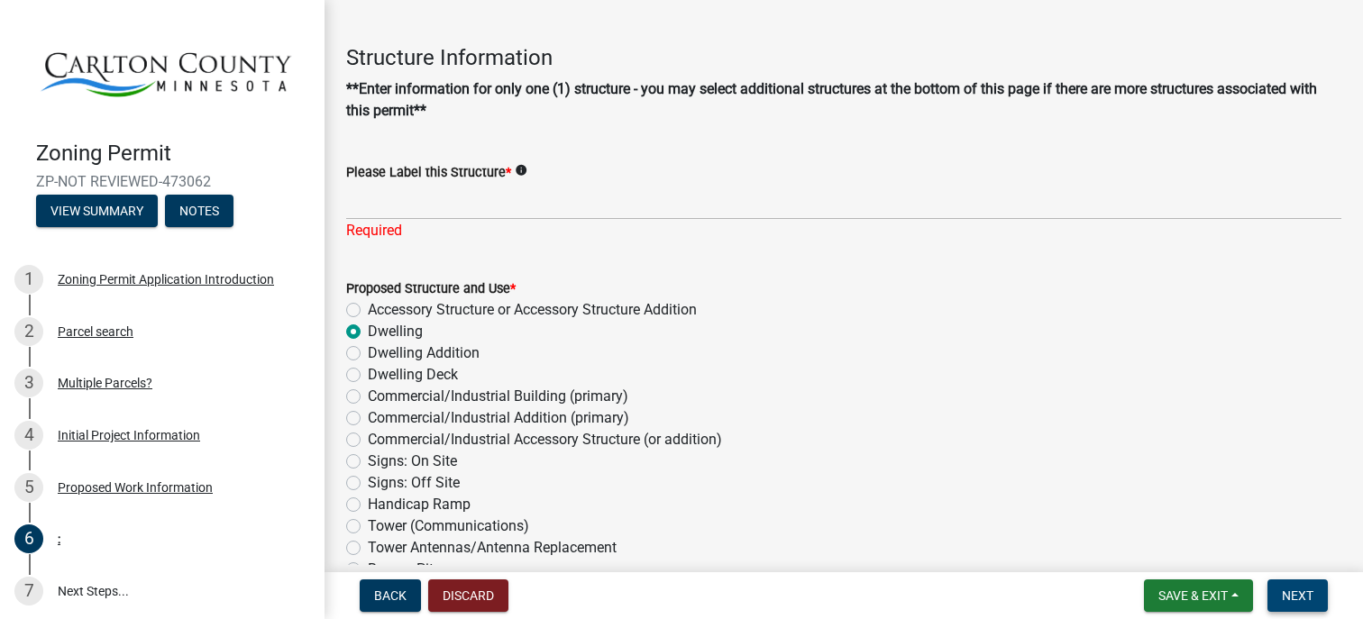
scroll to position [0, 0]
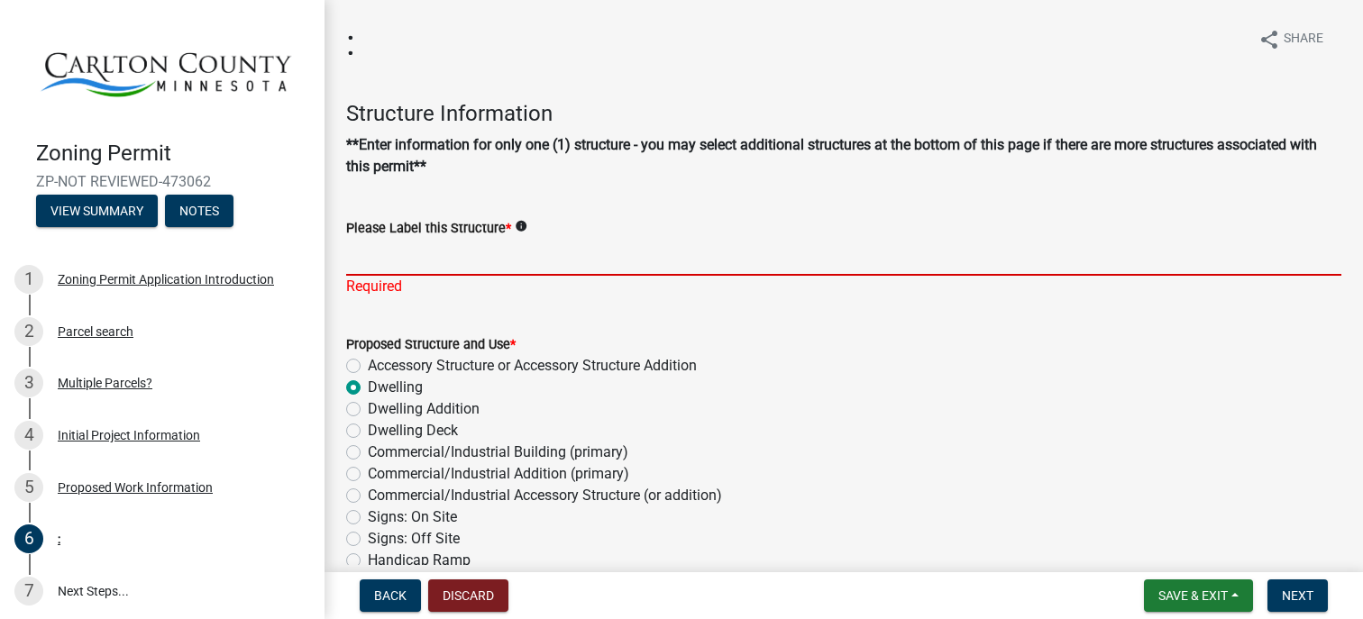
click at [386, 257] on input "Please Label this Structure *" at bounding box center [843, 257] width 995 height 37
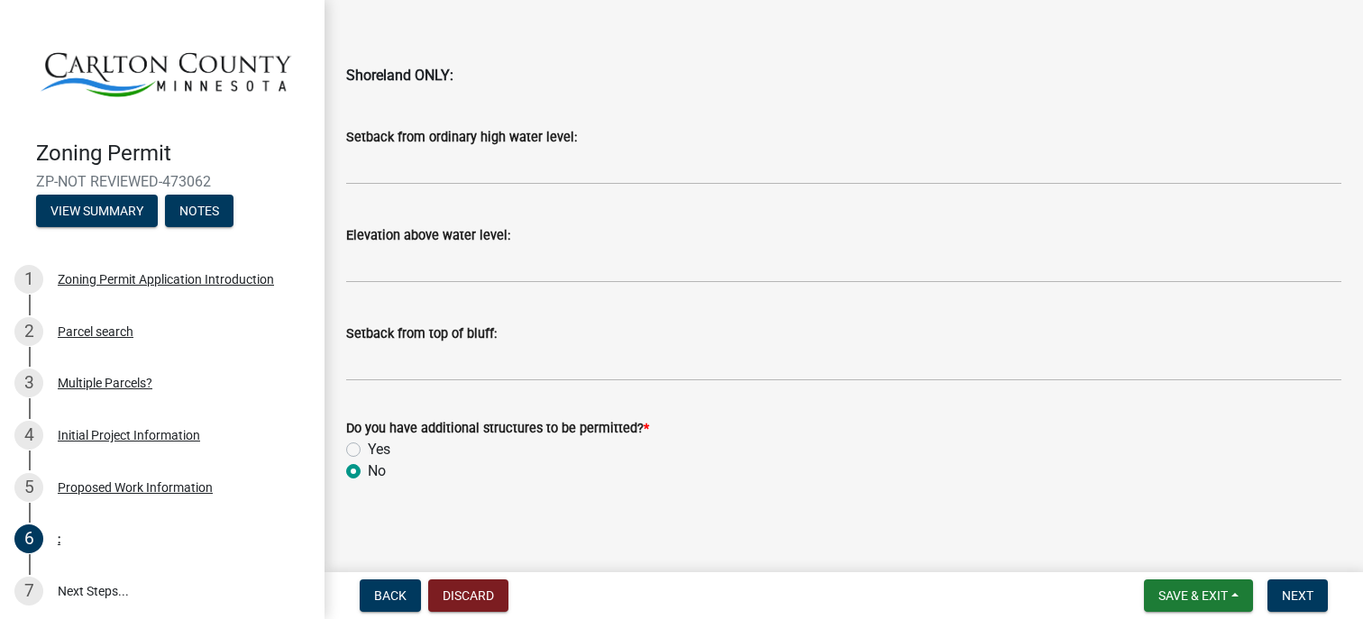
scroll to position [1987, 0]
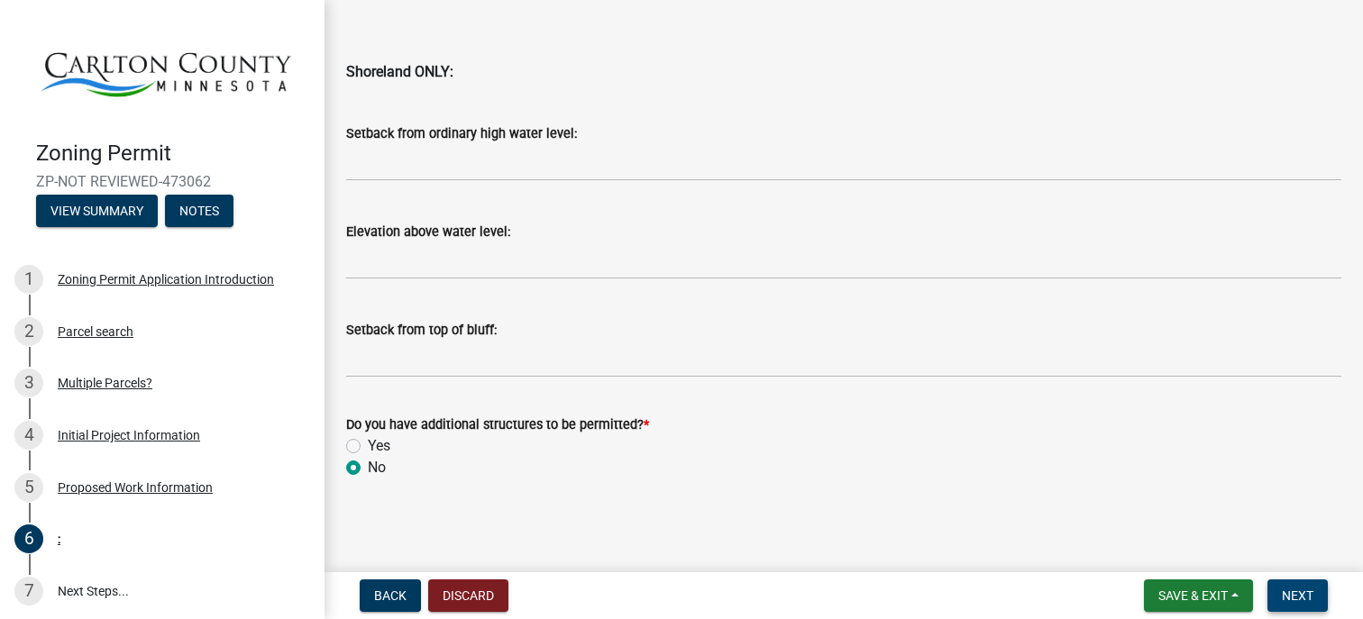
type input "House"
click at [1298, 598] on span "Next" at bounding box center [1298, 596] width 32 height 14
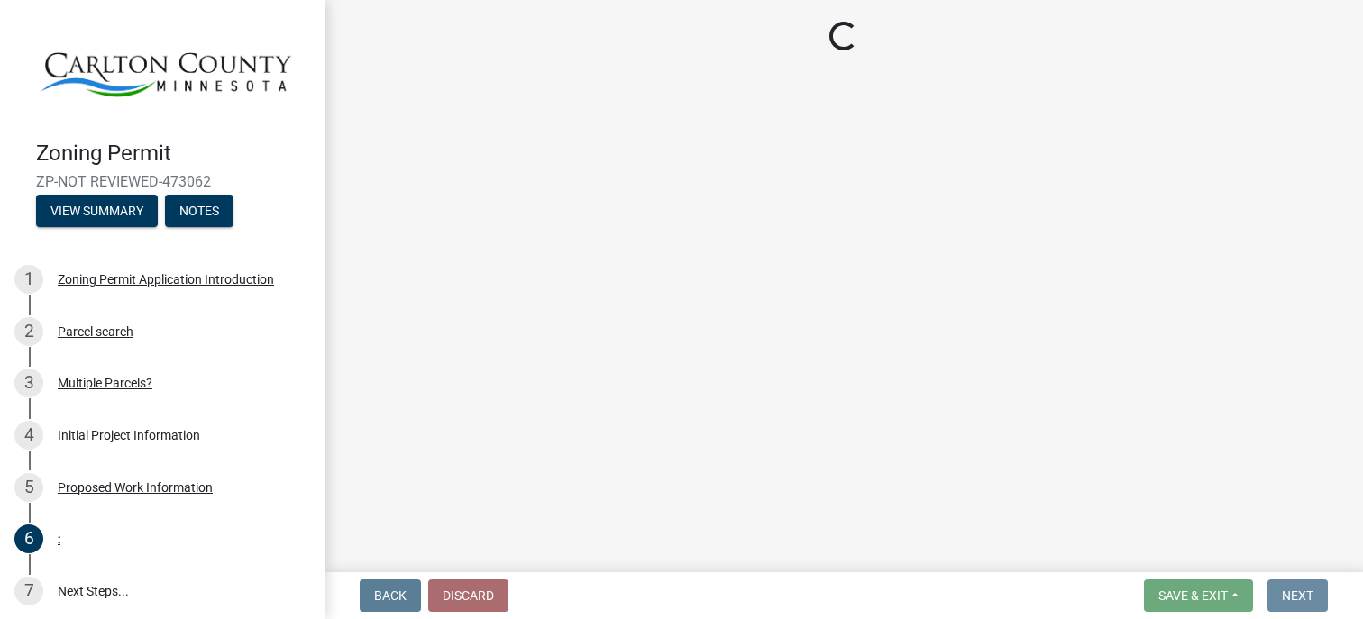
scroll to position [0, 0]
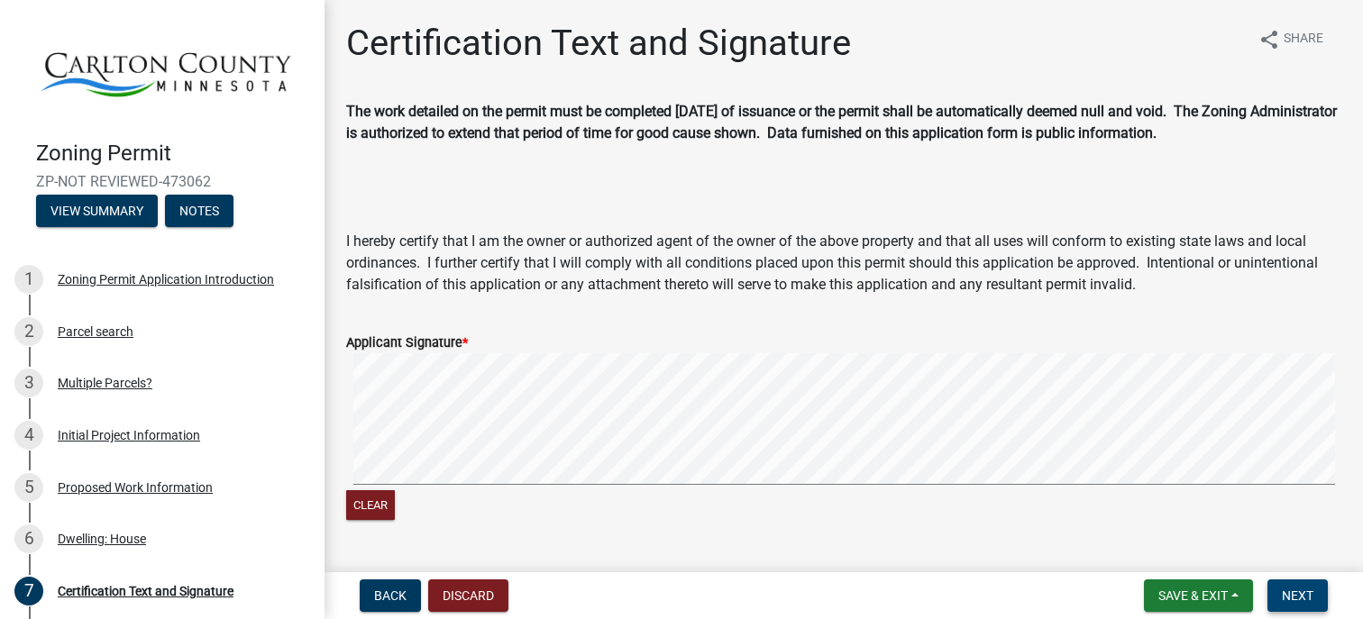
click at [1311, 595] on span "Next" at bounding box center [1298, 596] width 32 height 14
click at [1299, 594] on span "Next" at bounding box center [1298, 596] width 32 height 14
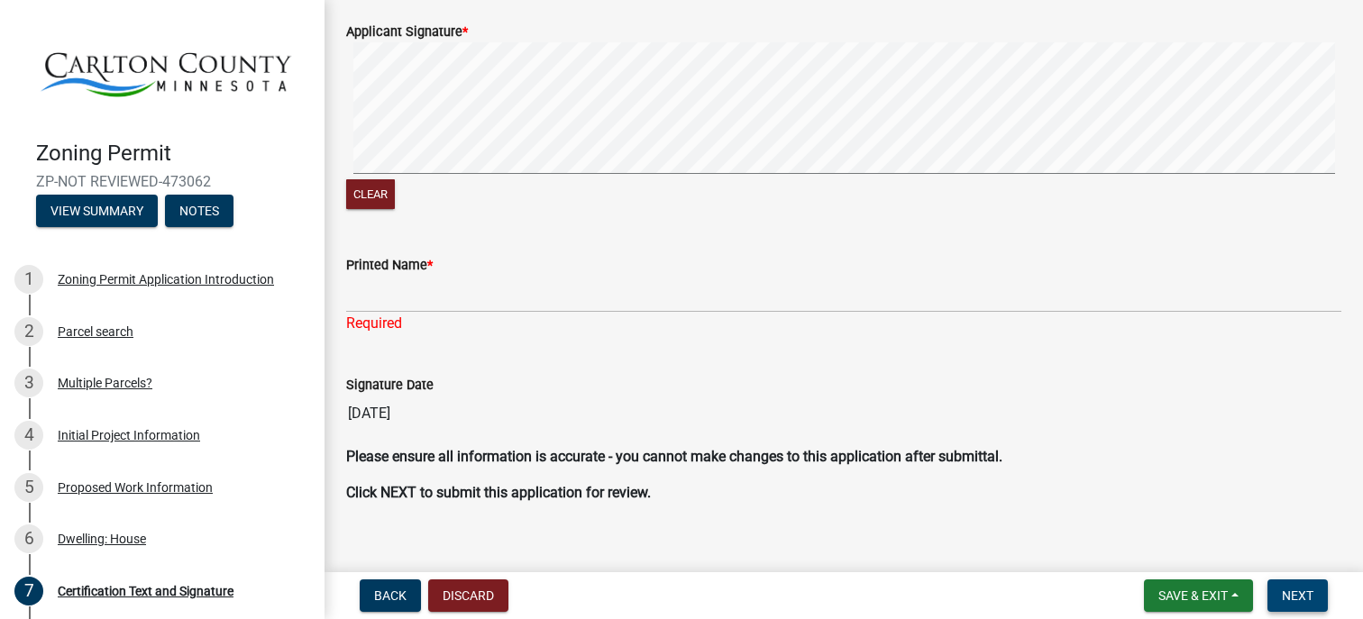
scroll to position [334, 0]
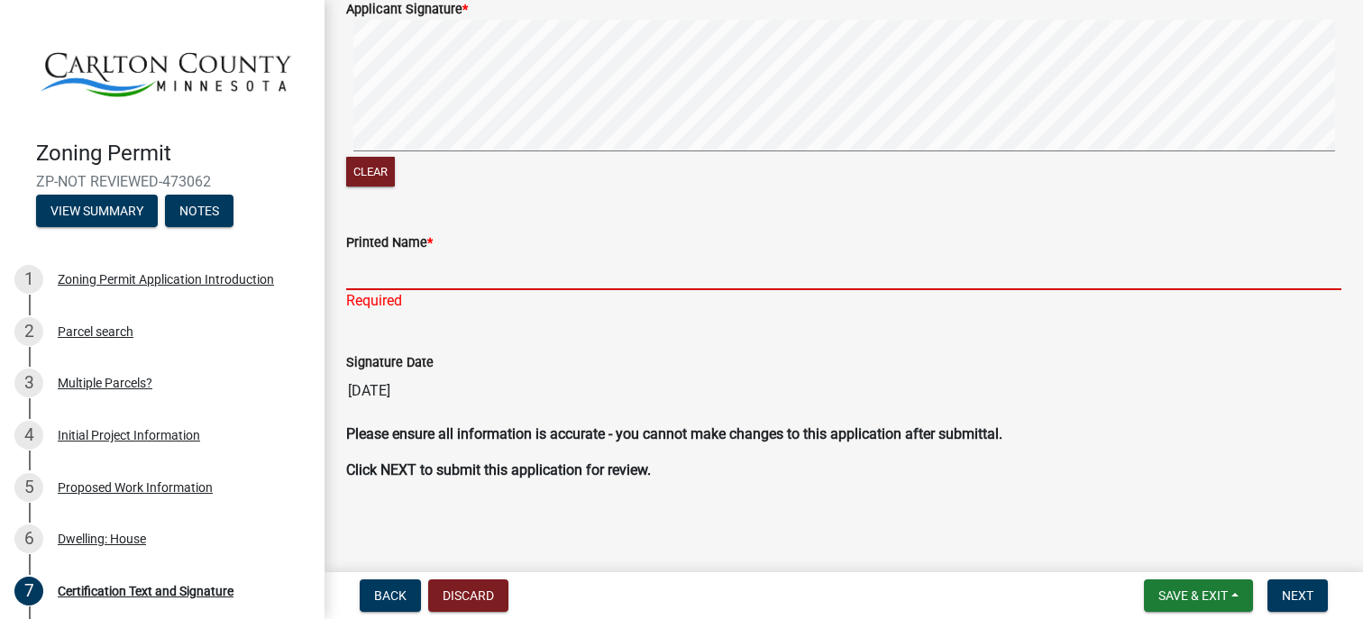
click at [407, 268] on input "Printed Name *" at bounding box center [843, 271] width 995 height 37
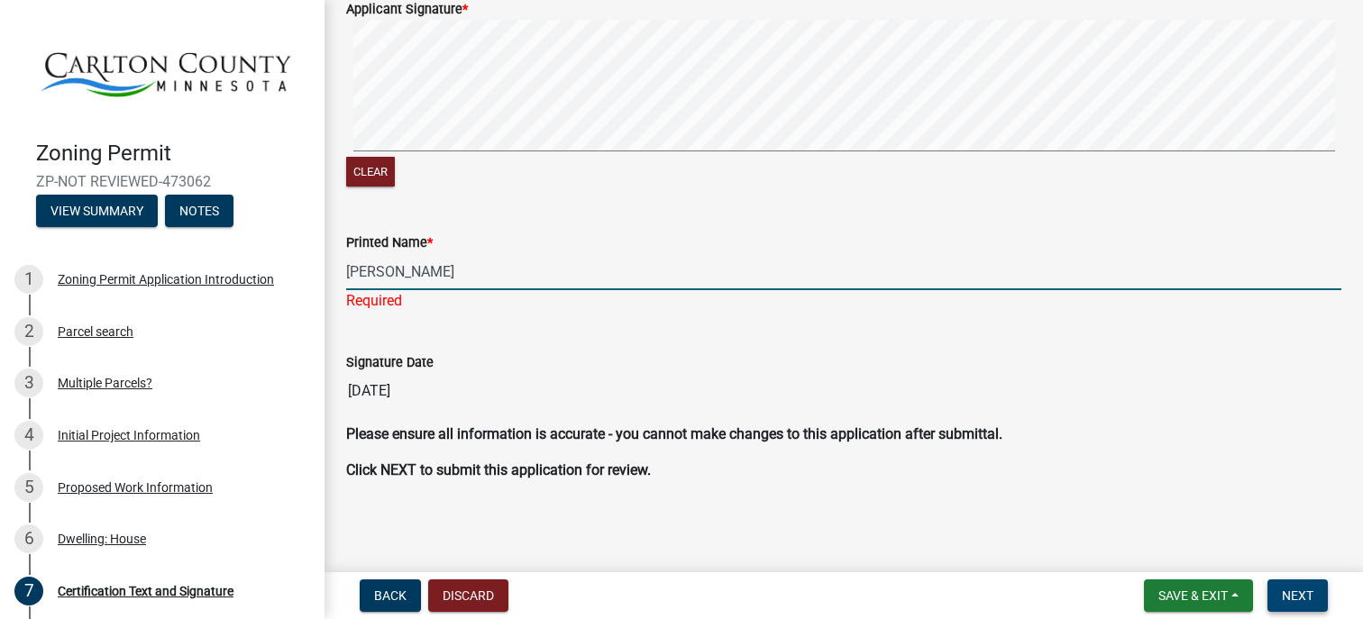
type input "[PERSON_NAME]"
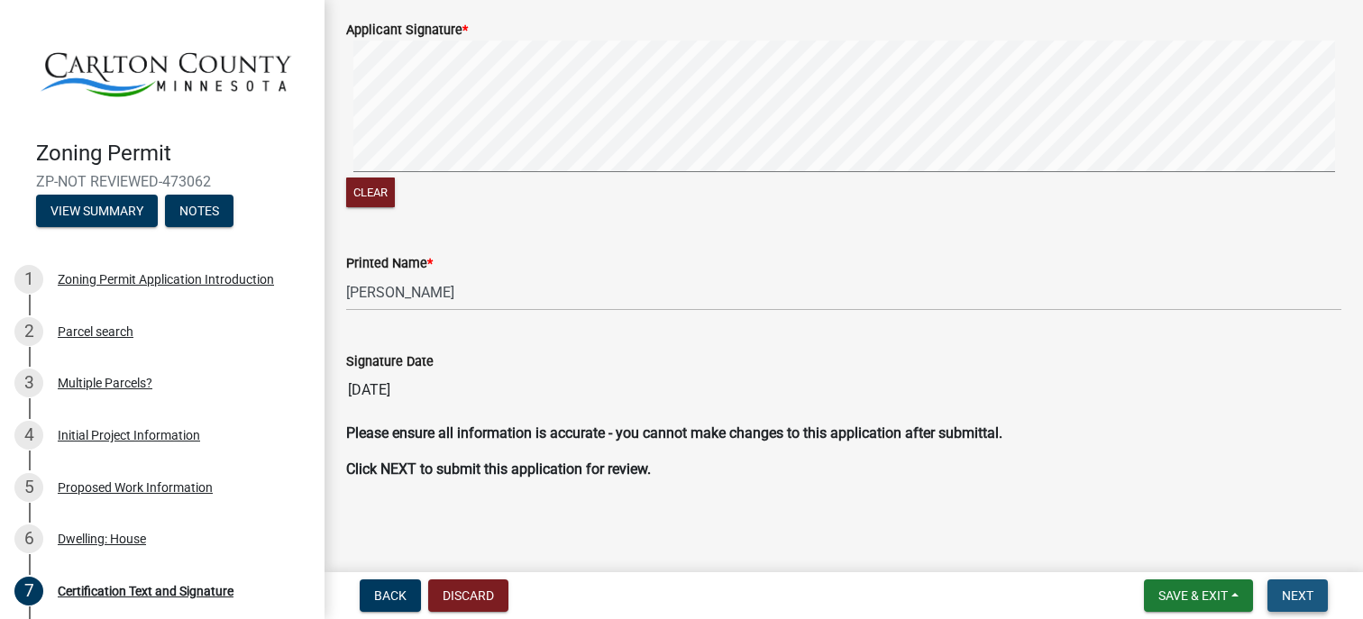
scroll to position [312, 0]
click at [1297, 590] on span "Next" at bounding box center [1298, 596] width 32 height 14
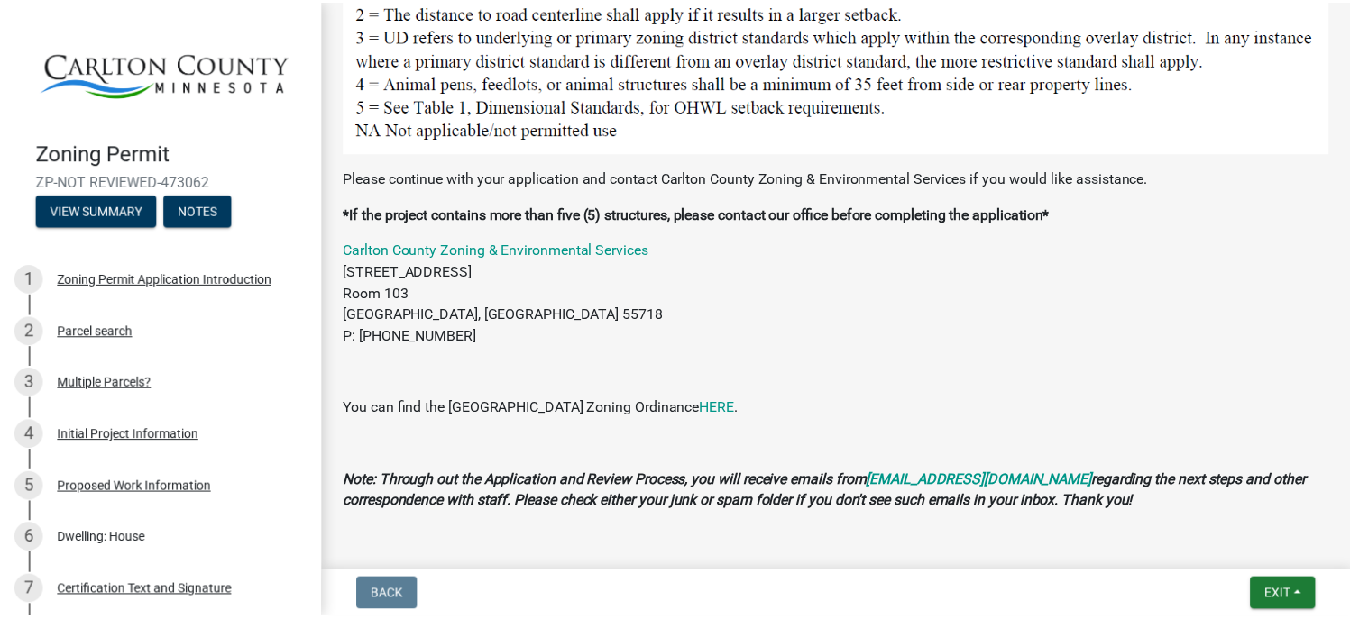
scroll to position [2191, 0]
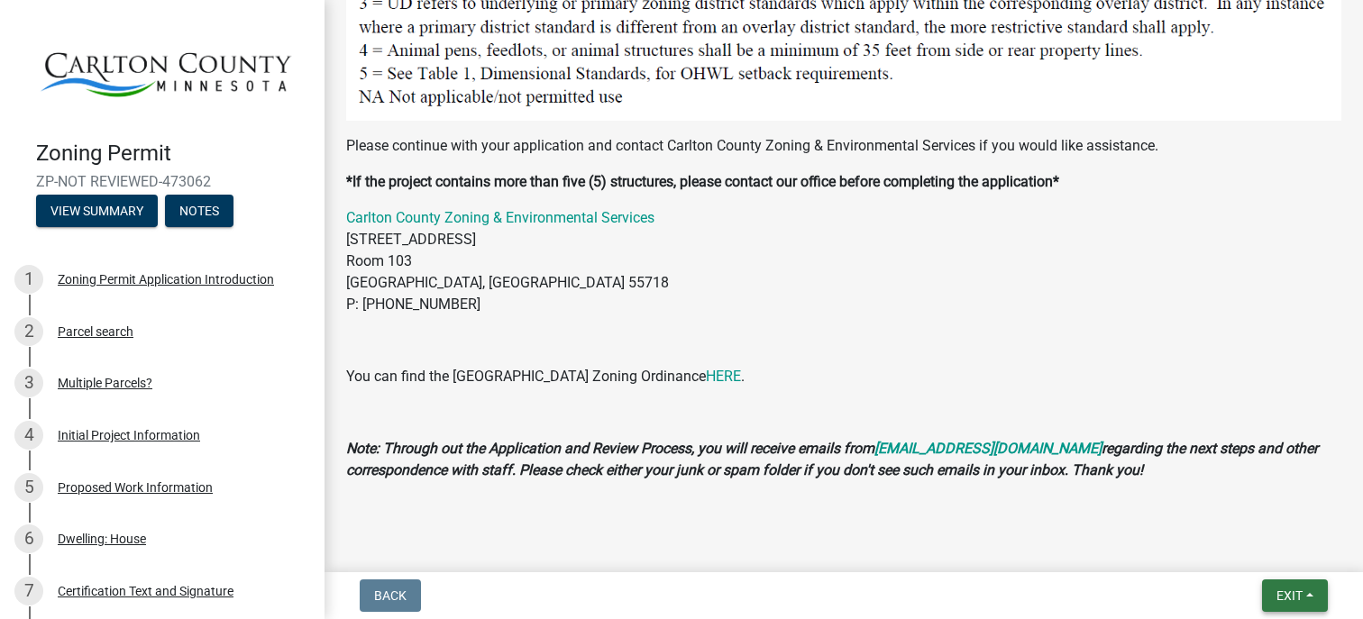
click at [1286, 590] on span "Exit" at bounding box center [1290, 596] width 26 height 14
click at [1245, 547] on button "Save & Exit" at bounding box center [1257, 548] width 144 height 43
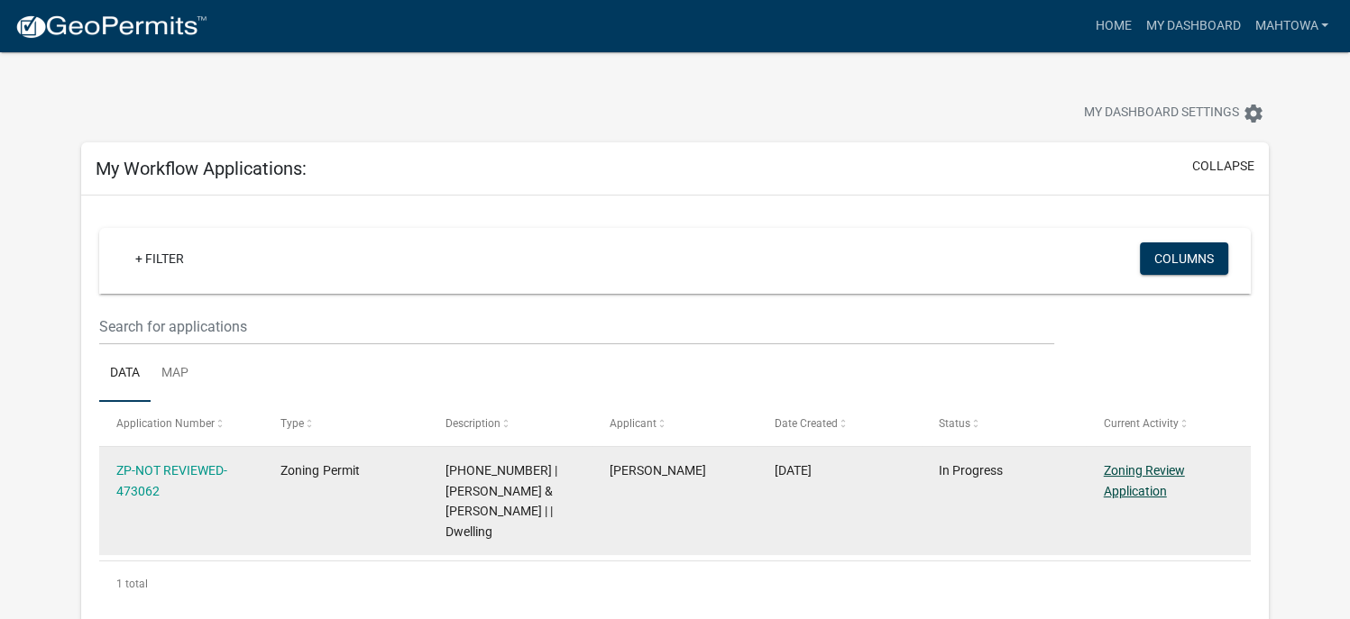
click at [1125, 465] on link "Zoning Review Application" at bounding box center [1143, 480] width 81 height 35
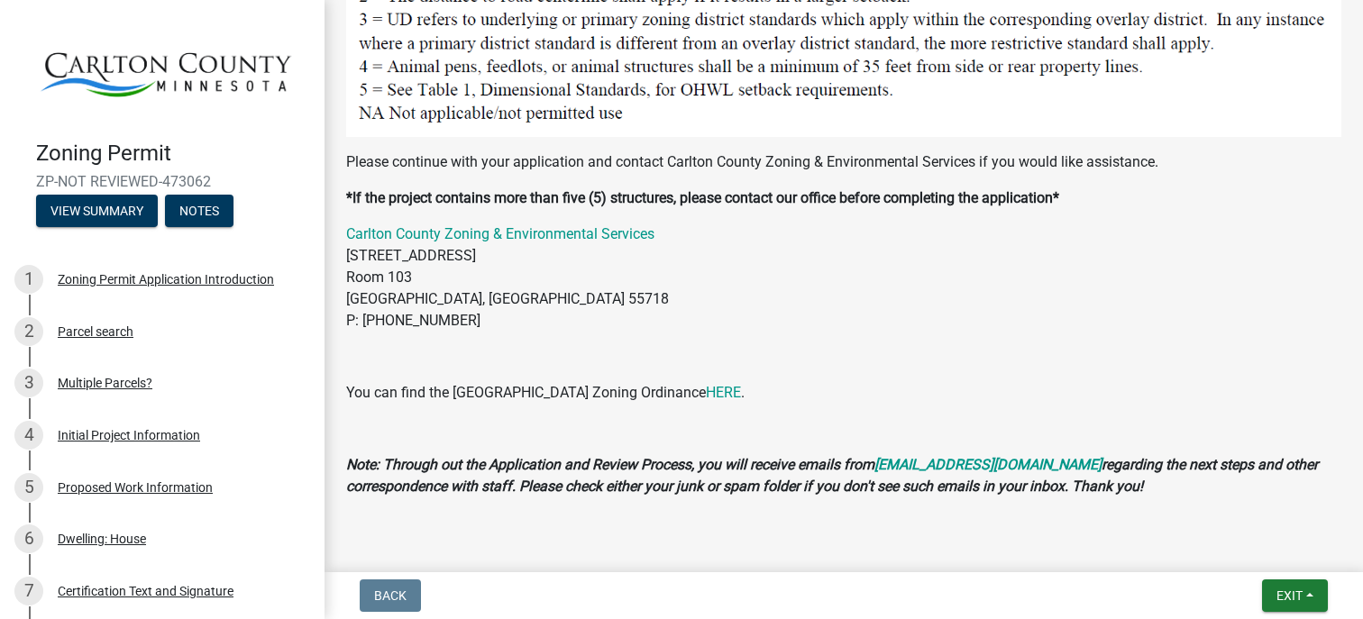
scroll to position [2191, 0]
